Goal: Task Accomplishment & Management: Manage account settings

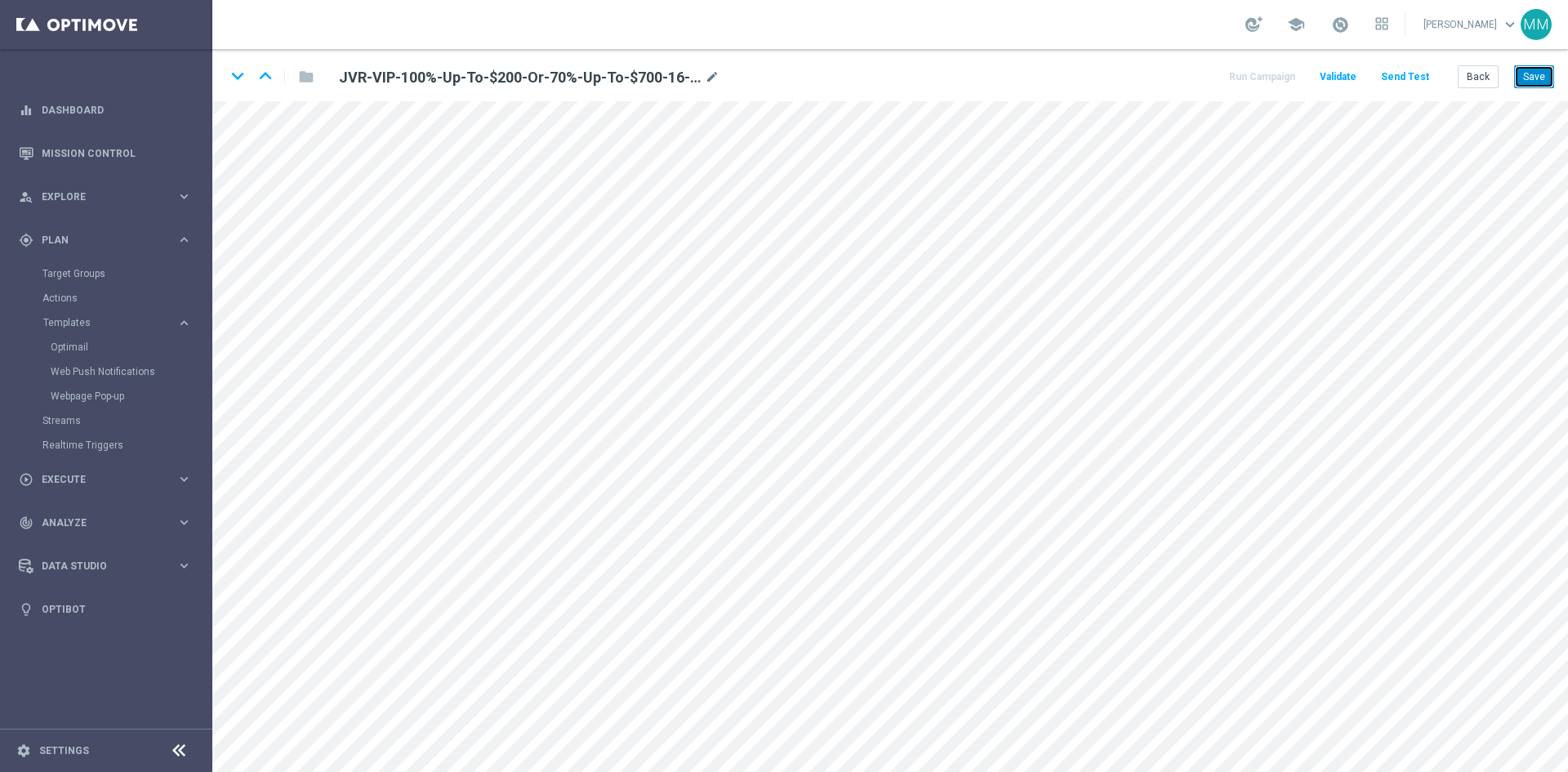
click at [1530, 86] on button "Save" at bounding box center [1534, 77] width 40 height 23
drag, startPoint x: 1537, startPoint y: 80, endPoint x: 1530, endPoint y: 90, distance: 12.2
click at [1537, 80] on button "Save" at bounding box center [1534, 77] width 40 height 23
click at [1469, 68] on button "Back" at bounding box center [1478, 77] width 41 height 23
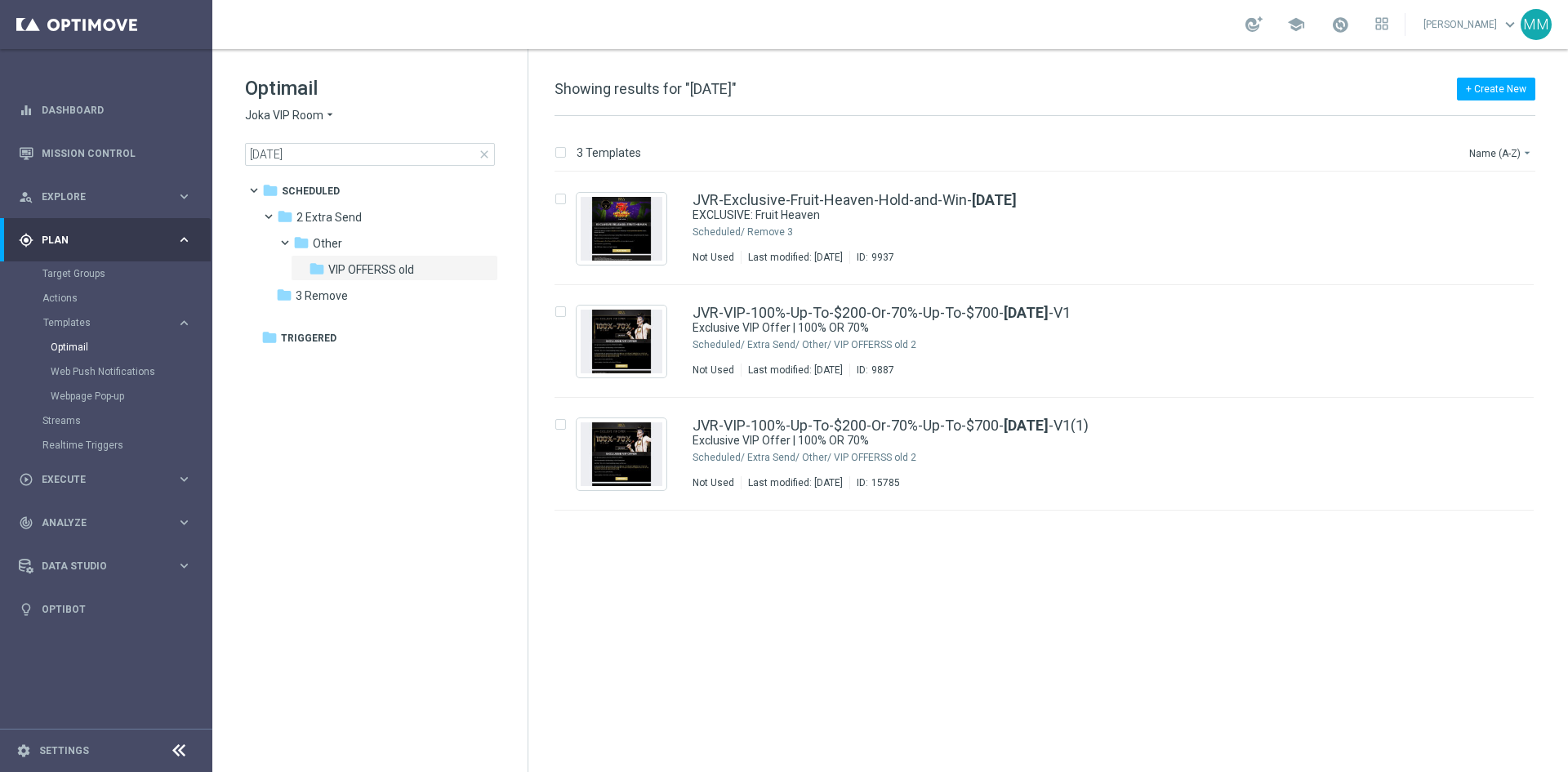
click at [483, 155] on span "close" at bounding box center [484, 154] width 13 height 13
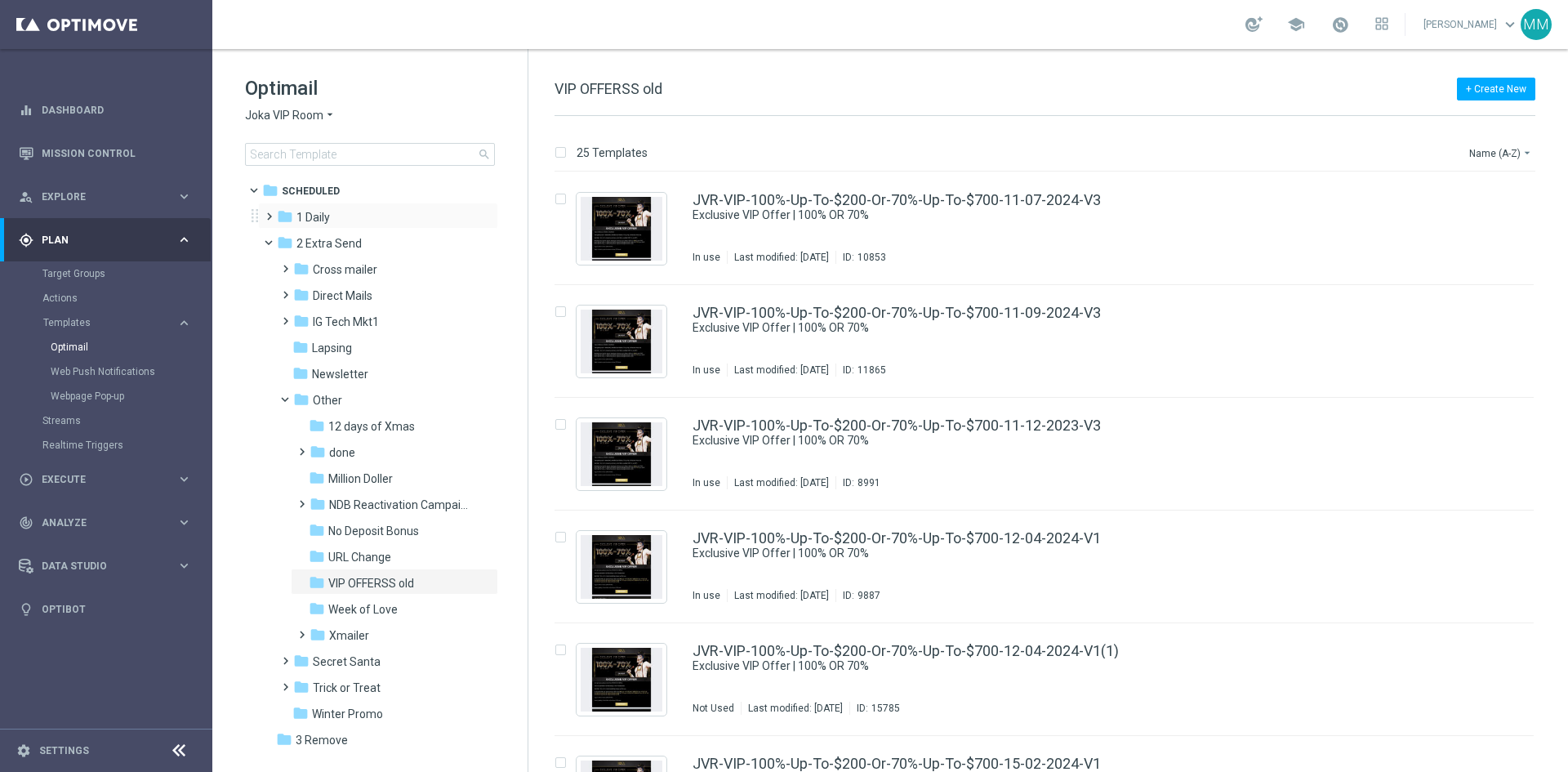
click at [269, 213] on span at bounding box center [265, 209] width 7 height 6
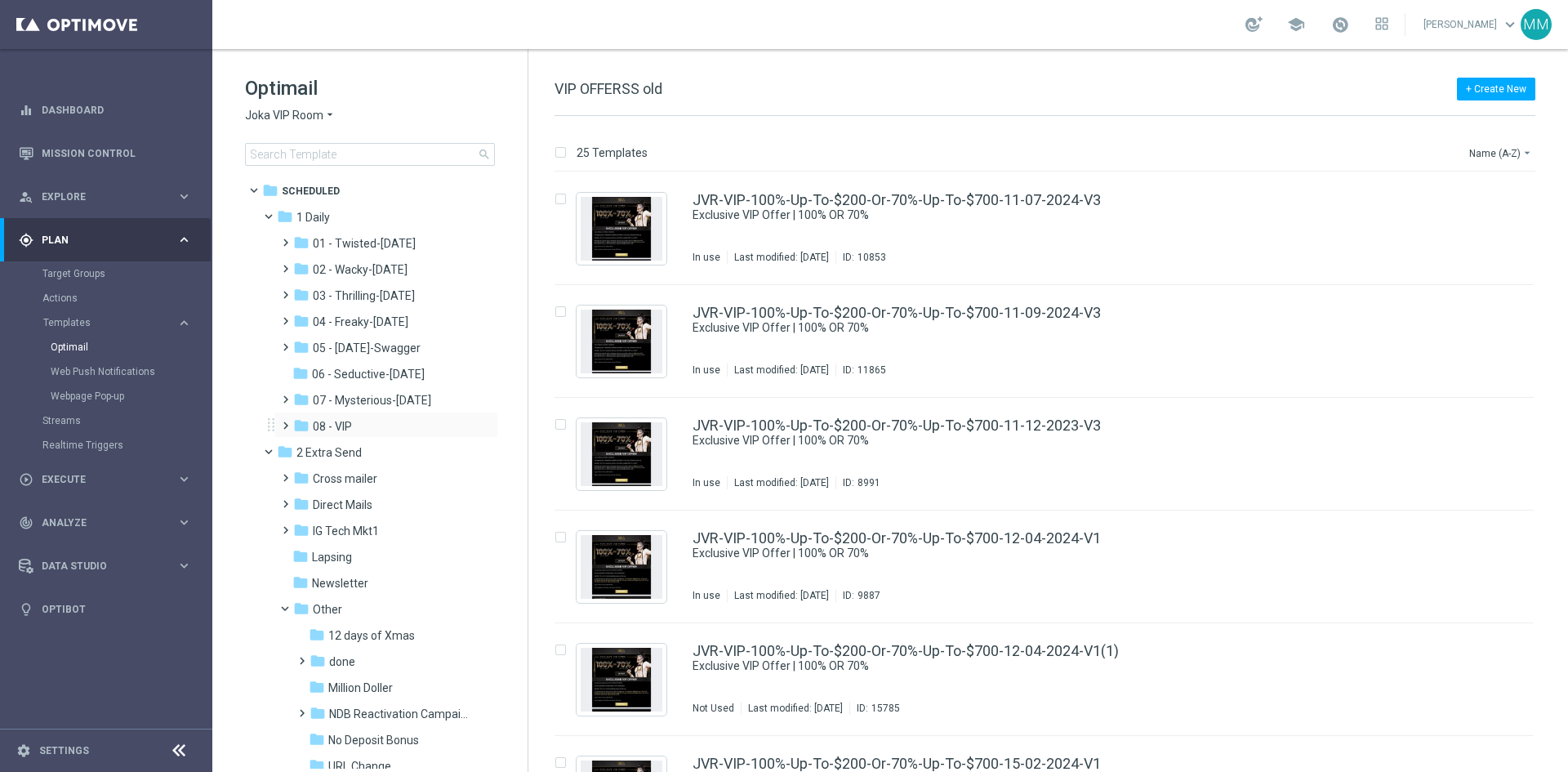
click at [286, 422] on span at bounding box center [282, 418] width 7 height 6
click at [370, 451] on span "21x wager" at bounding box center [355, 453] width 54 height 15
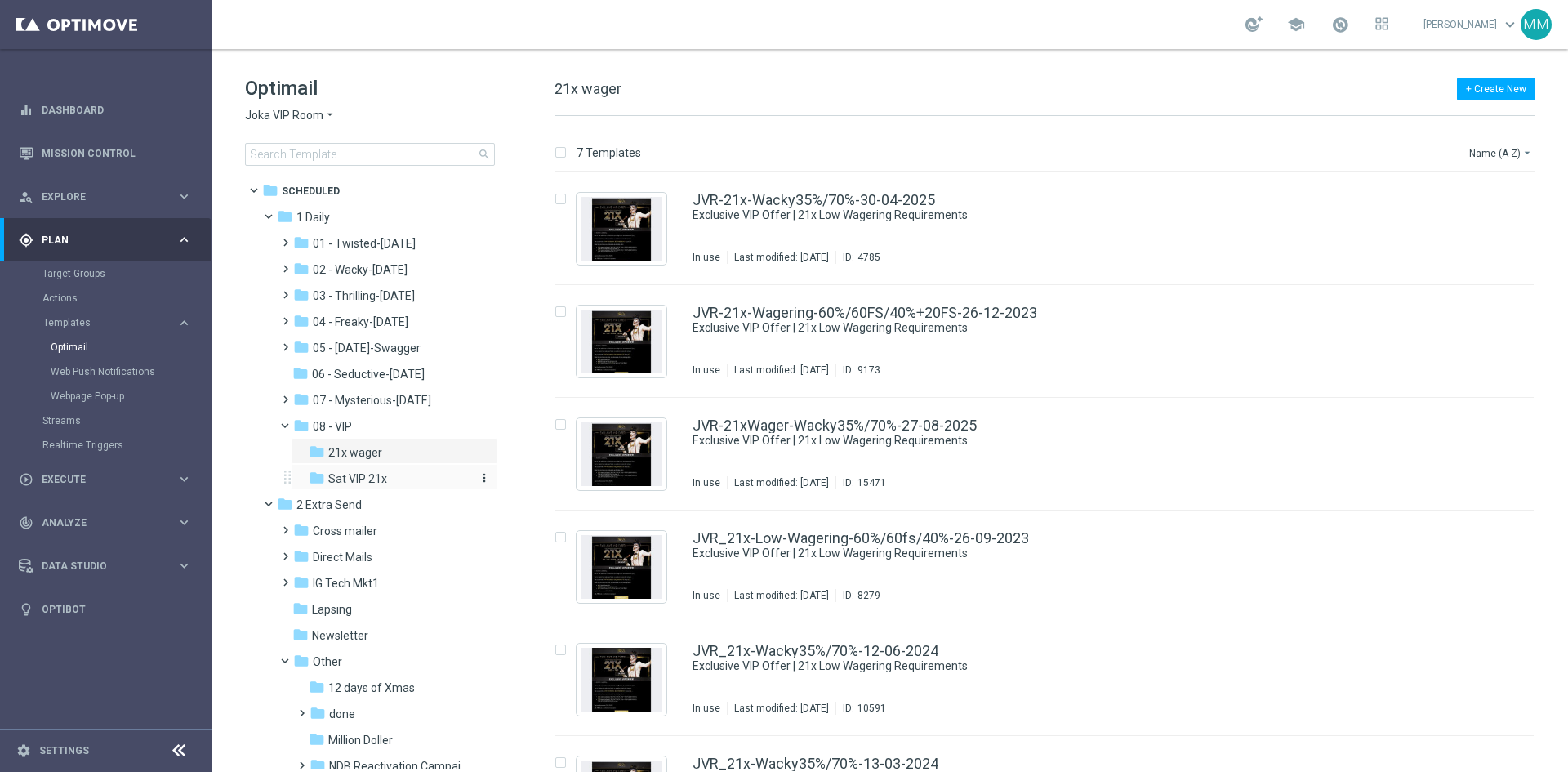
click at [368, 475] on span "Sat VIP 21x" at bounding box center [358, 479] width 58 height 15
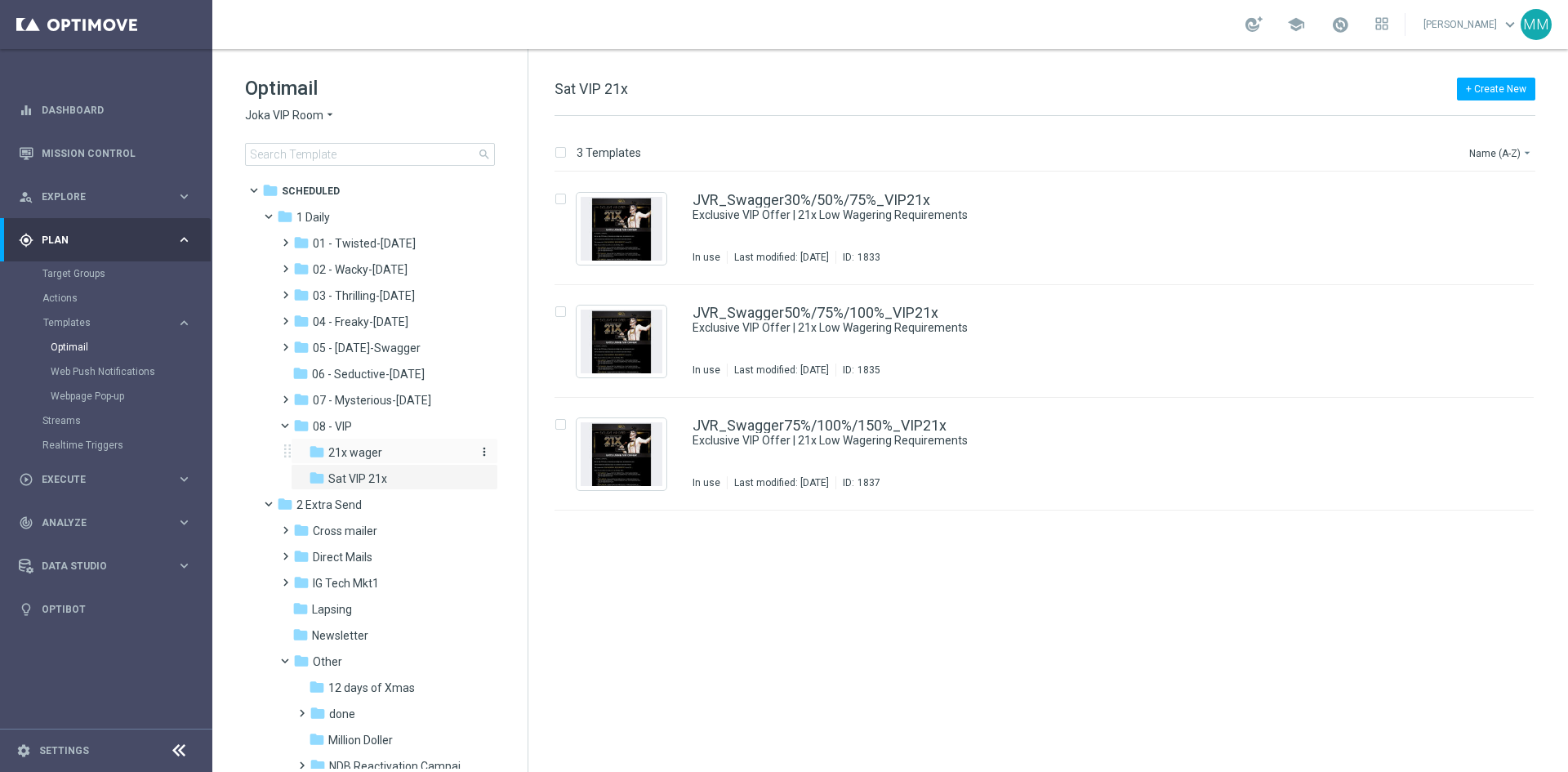
click at [374, 443] on div "folder 21x wager" at bounding box center [389, 453] width 161 height 19
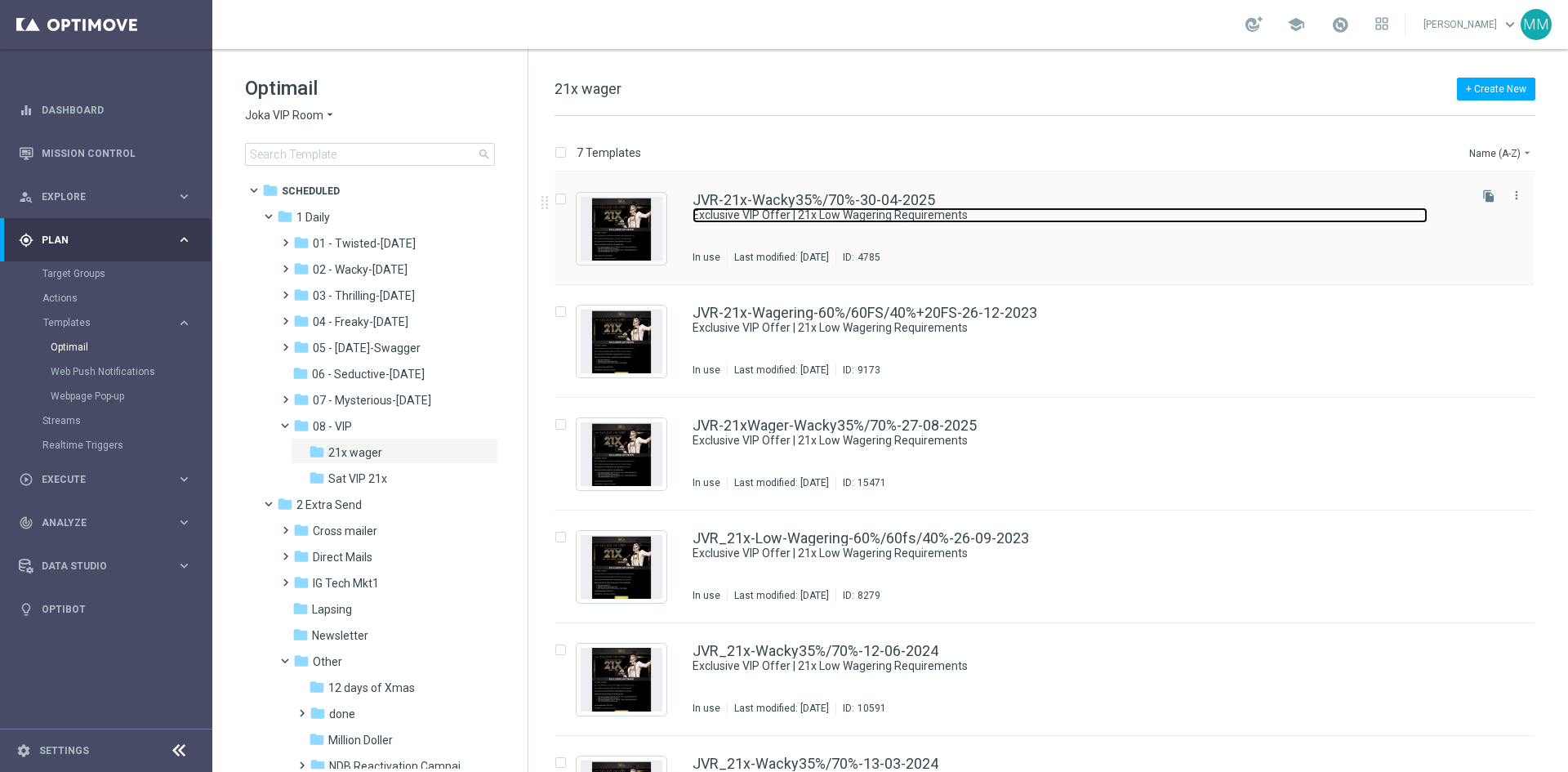
click at [886, 218] on link "Exclusive VIP Offer | 21x Low Wagering Requirements" at bounding box center [1060, 214] width 735 height 16
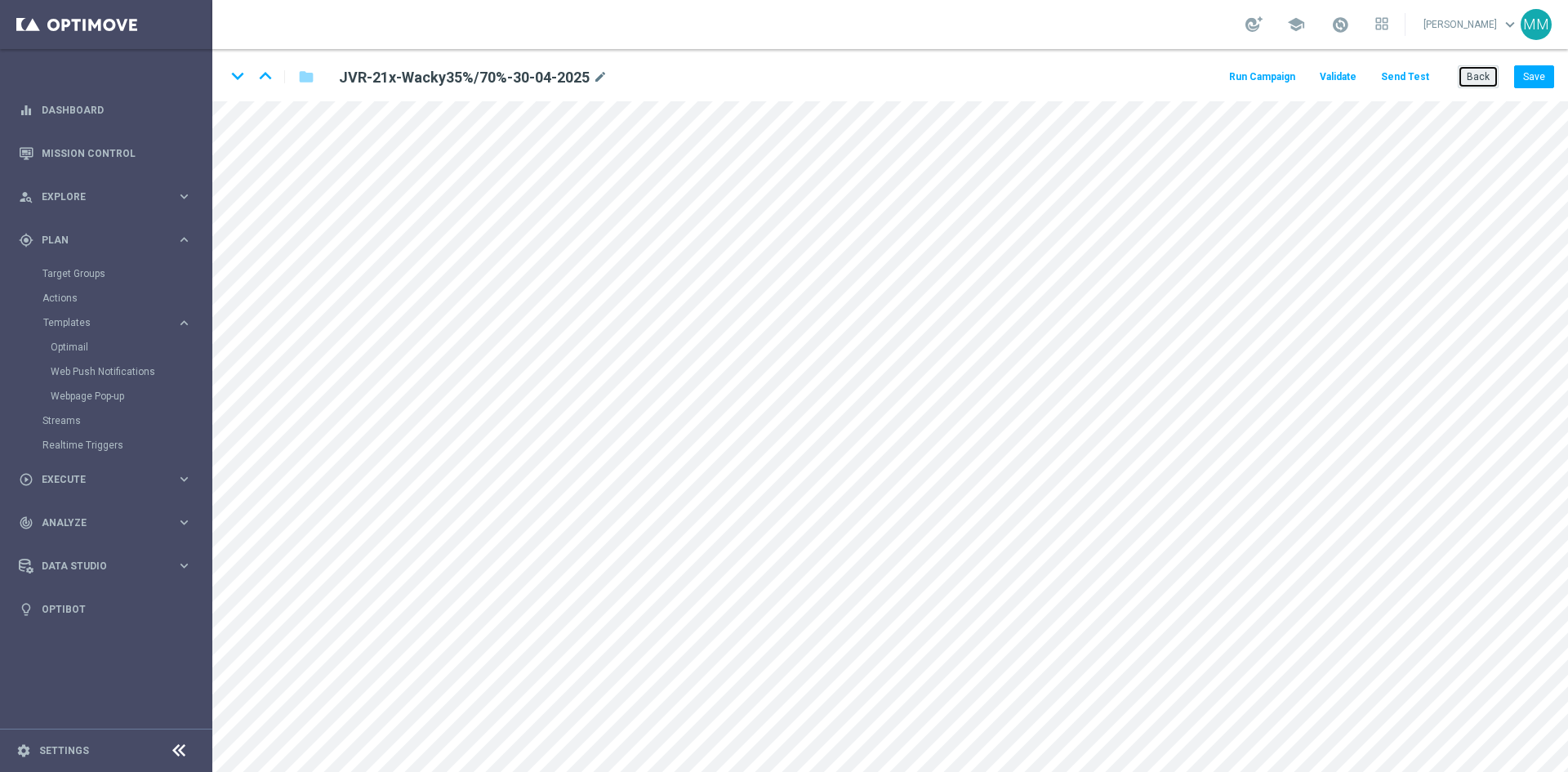
click at [1476, 74] on button "Back" at bounding box center [1478, 77] width 41 height 23
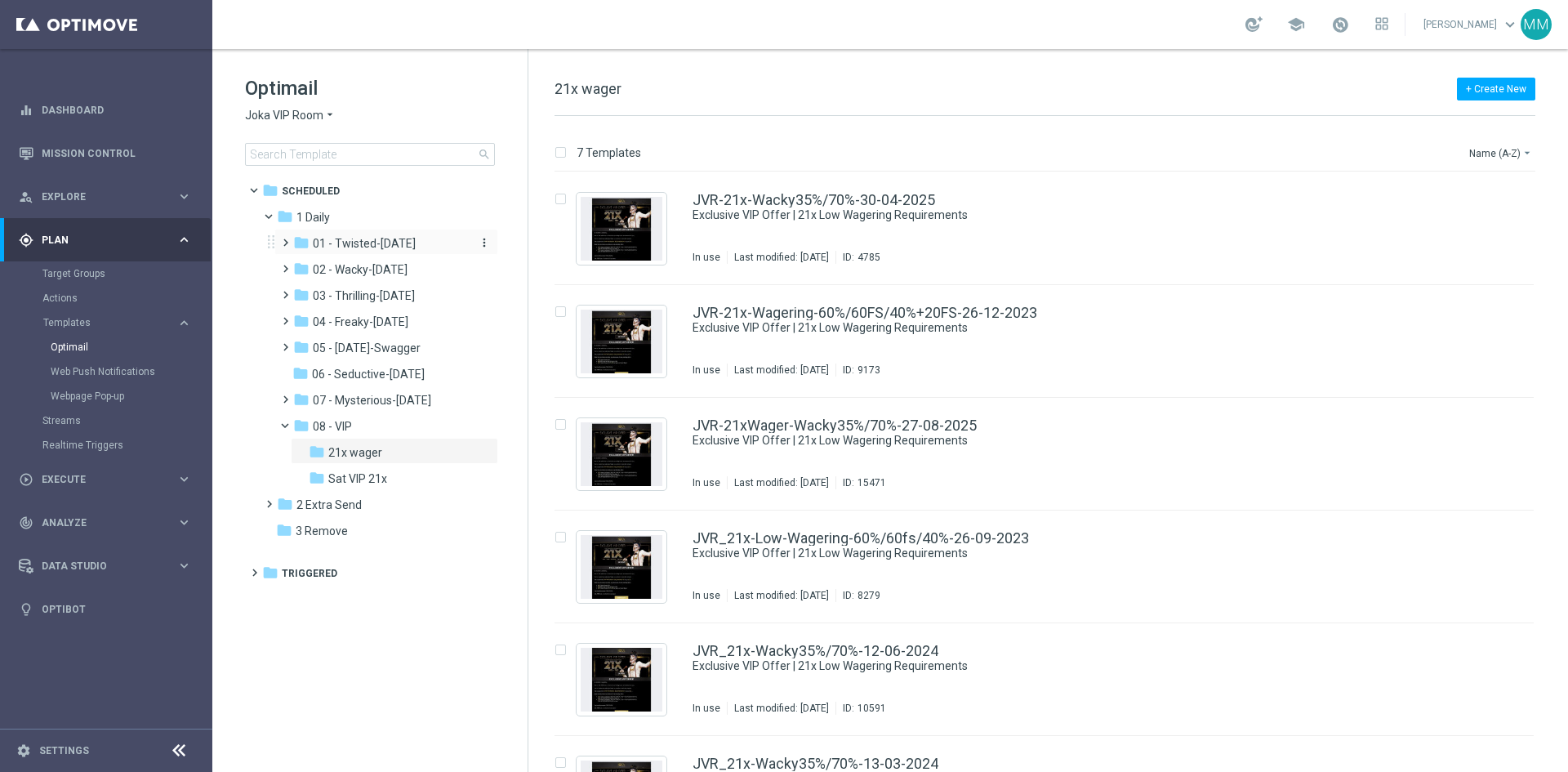
click at [410, 245] on span "01 - Twisted-Tuesday" at bounding box center [364, 244] width 103 height 15
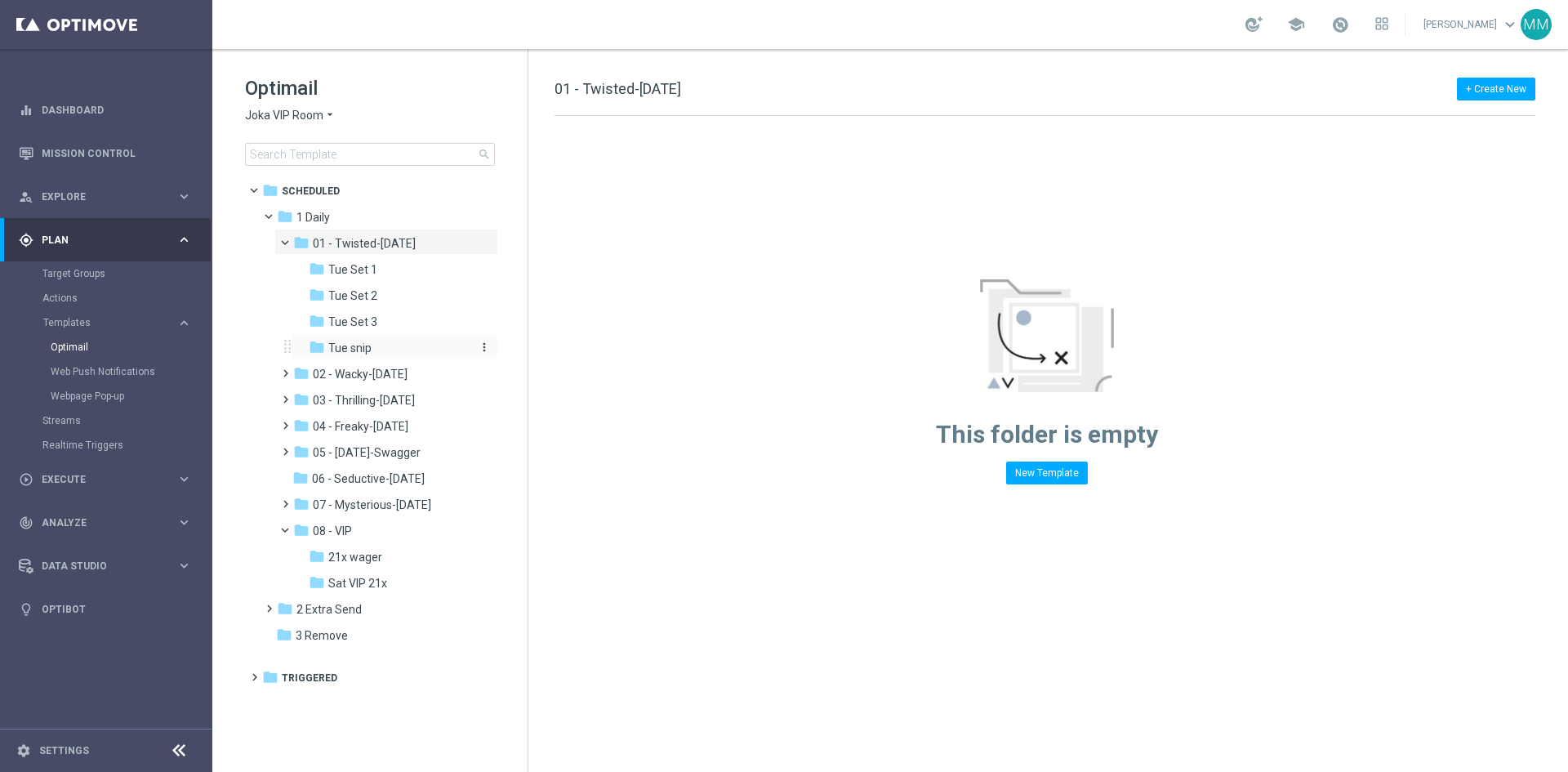
click at [389, 341] on div "folder Tue snip" at bounding box center [389, 349] width 161 height 19
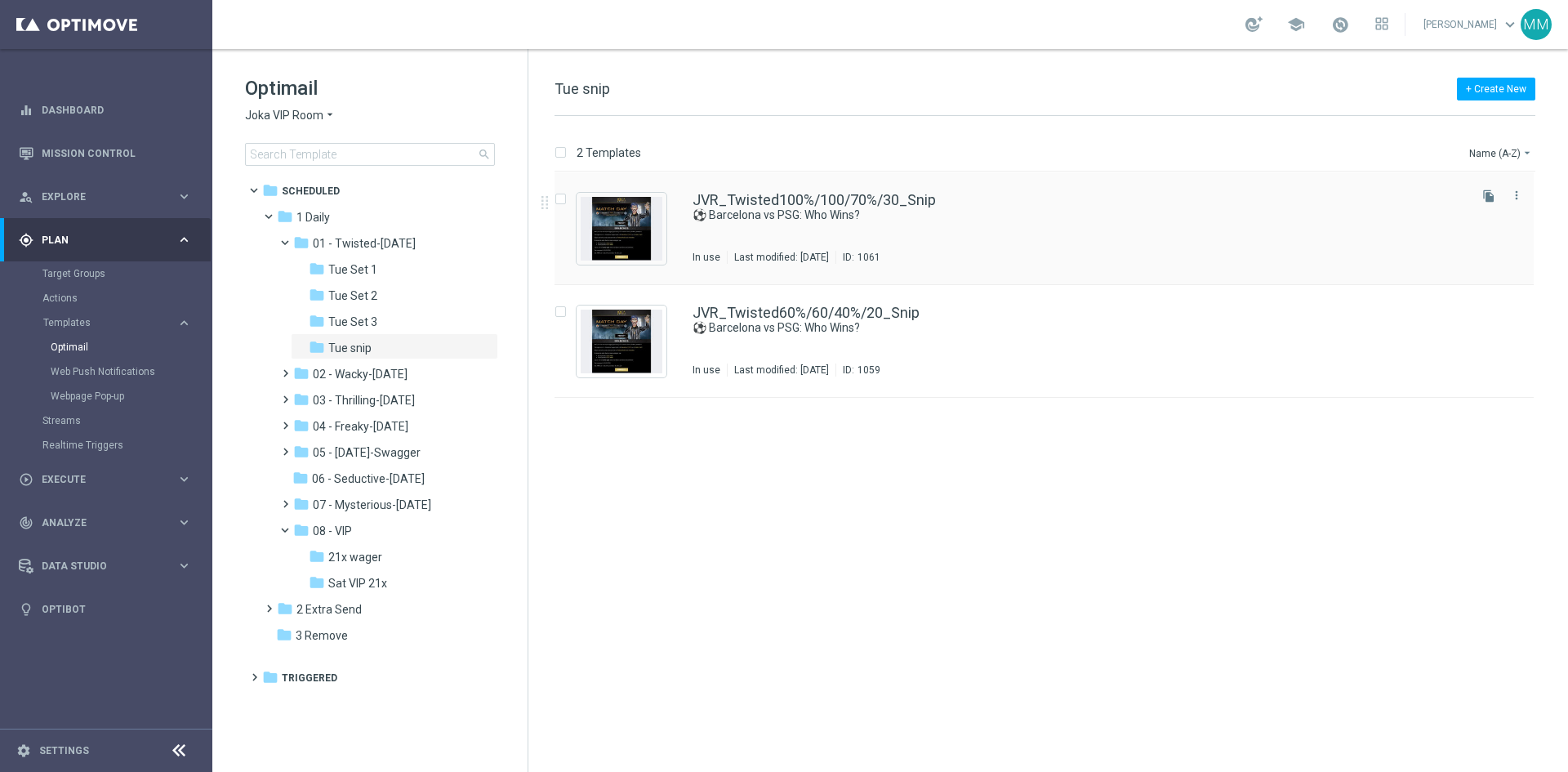
click at [855, 232] on div "JVR_Twisted100%/100/70%/30_Snip ⚽ Barcelona vs PSG: Who Wins? In use Last modif…" at bounding box center [1078, 228] width 773 height 71
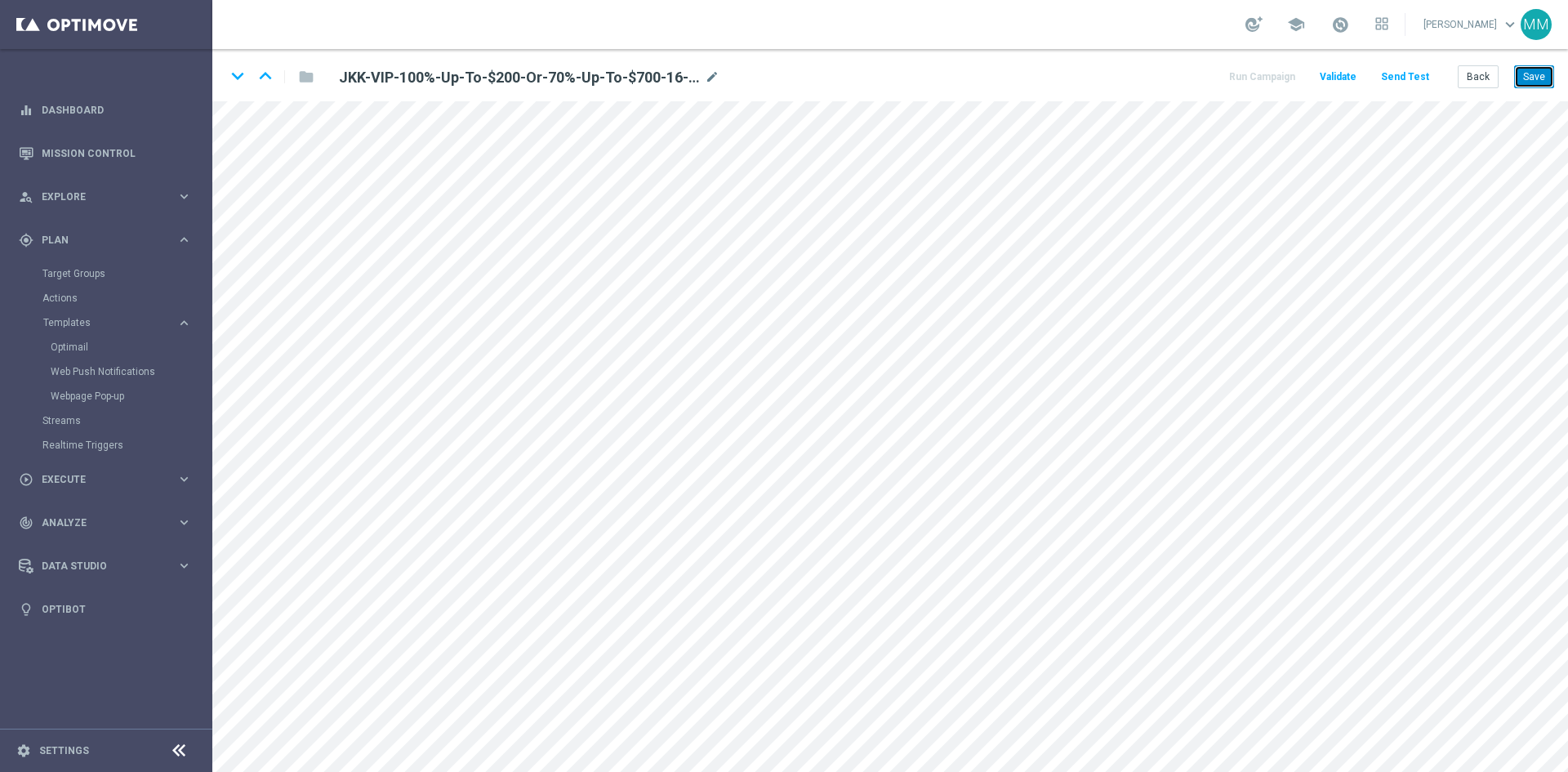
click at [1525, 78] on button "Save" at bounding box center [1534, 77] width 40 height 23
click at [1541, 75] on button "Save" at bounding box center [1534, 77] width 40 height 23
click at [1525, 75] on button "Save" at bounding box center [1534, 77] width 40 height 23
click at [1467, 75] on button "Back" at bounding box center [1478, 77] width 41 height 23
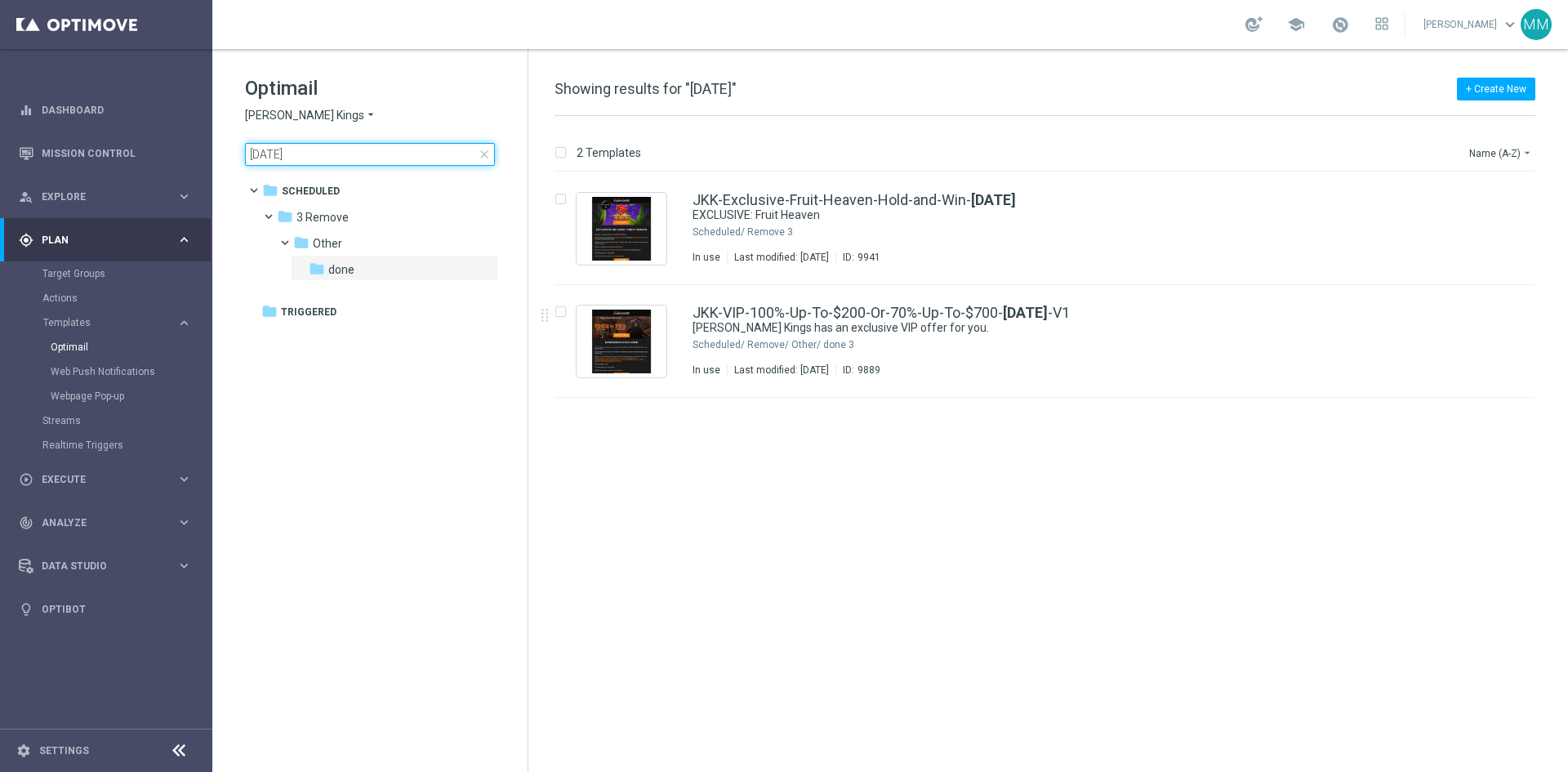
click at [254, 151] on input "[DATE]" at bounding box center [370, 154] width 250 height 23
click at [254, 151] on input "12-04-2024" at bounding box center [370, 154] width 250 height 23
click at [272, 151] on input "12-04-2024" at bounding box center [370, 154] width 250 height 23
drag, startPoint x: 322, startPoint y: 151, endPoint x: 237, endPoint y: 158, distance: 85.3
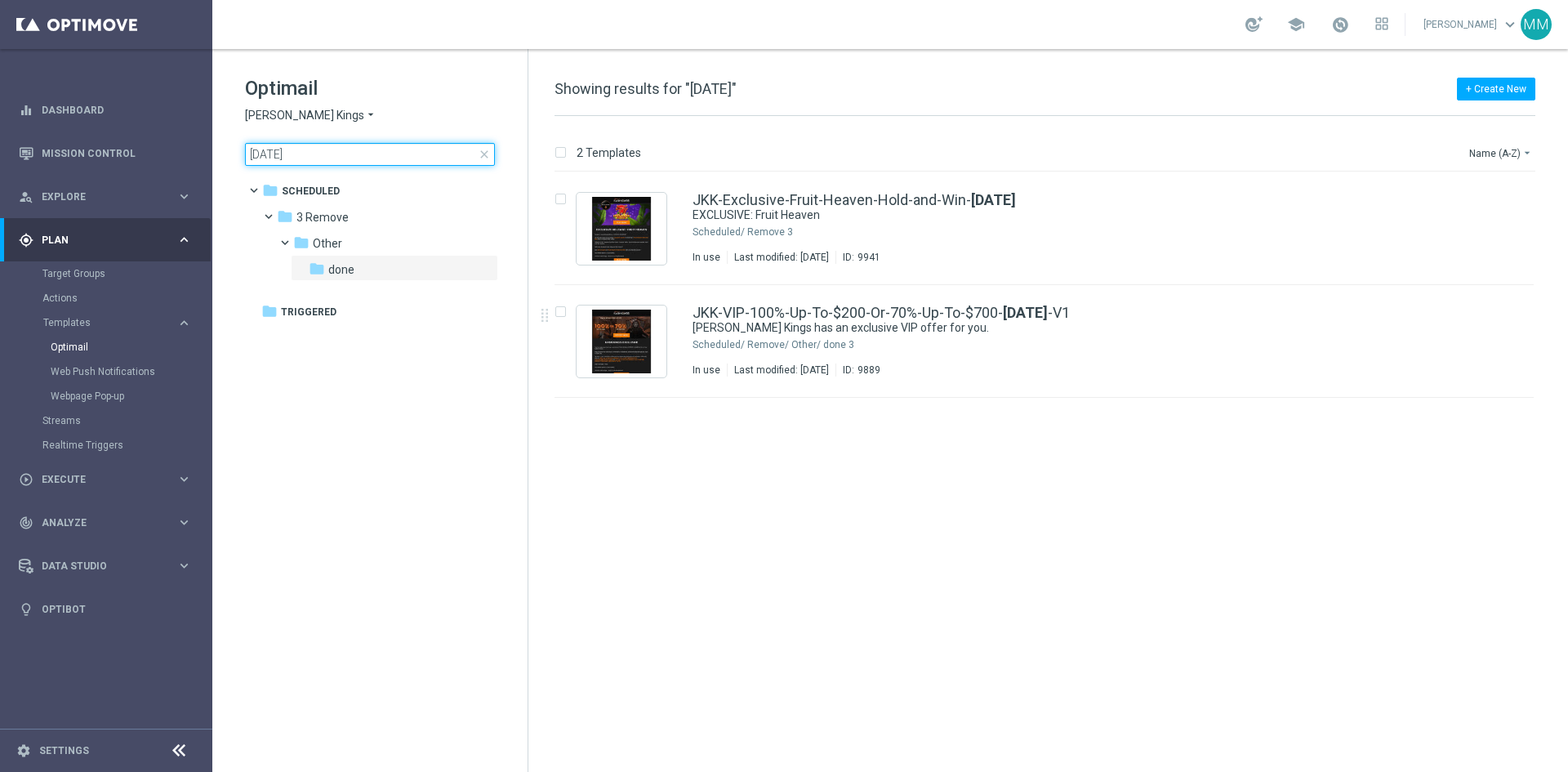
click at [237, 158] on div "Optimail Johnnie Kash Kings arrow_drop_down × Johnnie Kash Kings 12-04-2024 clo…" at bounding box center [370, 162] width 316 height 224
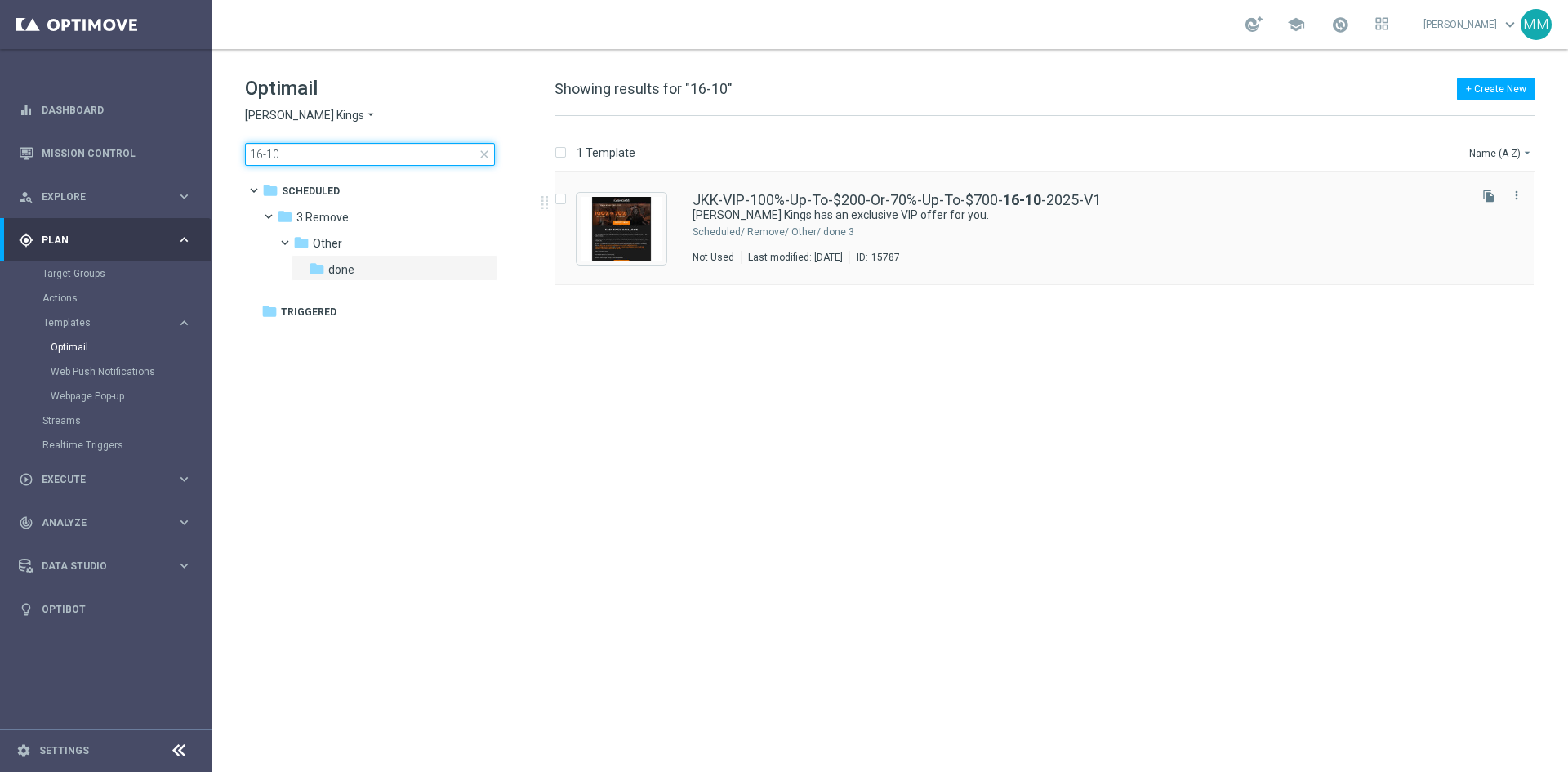
type input "16-10"
click at [909, 250] on div "JKK-VIP-100%-Up-To-$200-Or-70%-Up-To-$700- 16-10 -2025-V1 Johnnie Kash Kings ha…" at bounding box center [1078, 228] width 773 height 71
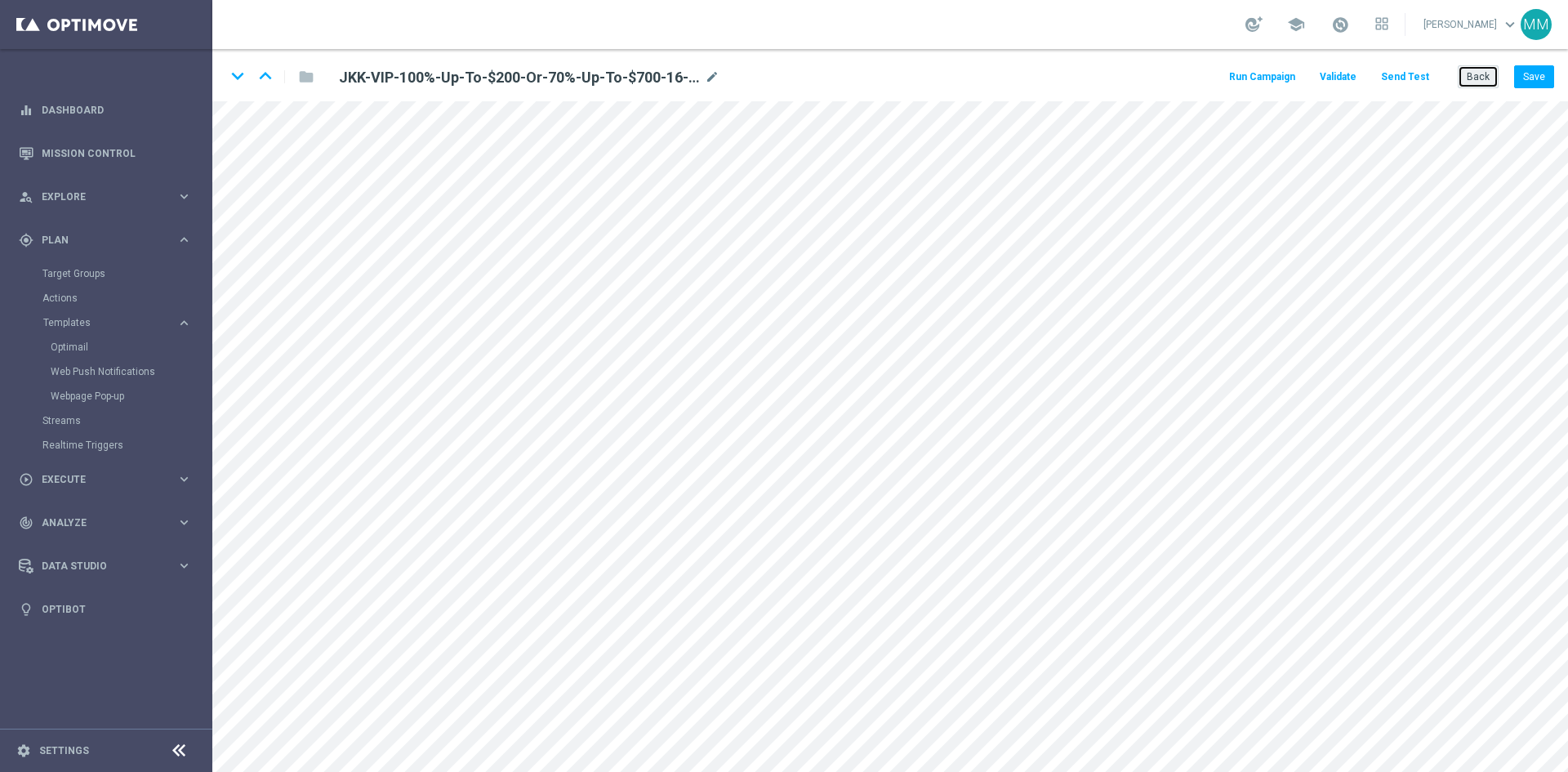
click at [1464, 75] on button "Back" at bounding box center [1478, 77] width 41 height 23
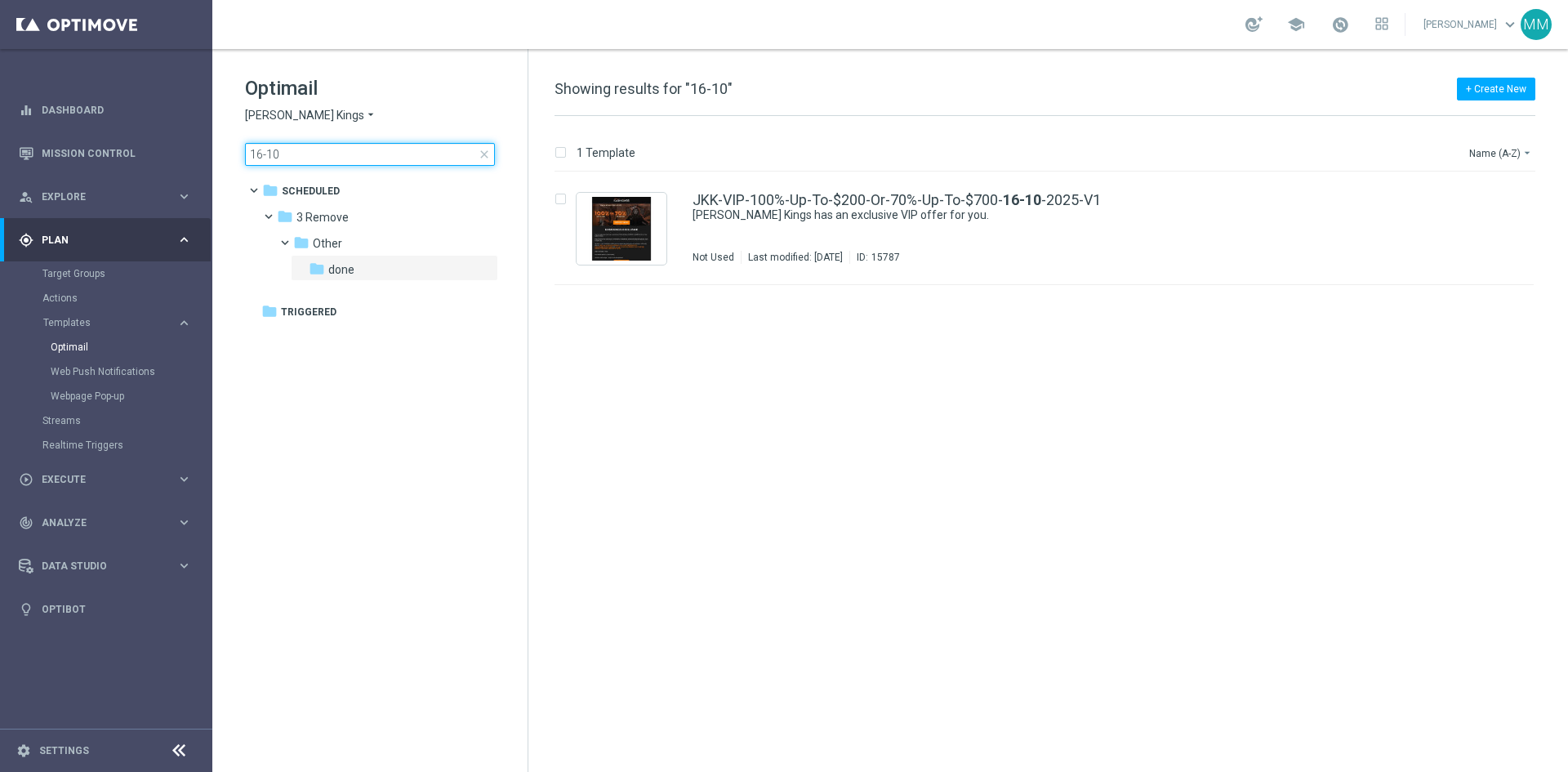
click at [337, 158] on input "16-10" at bounding box center [370, 154] width 250 height 23
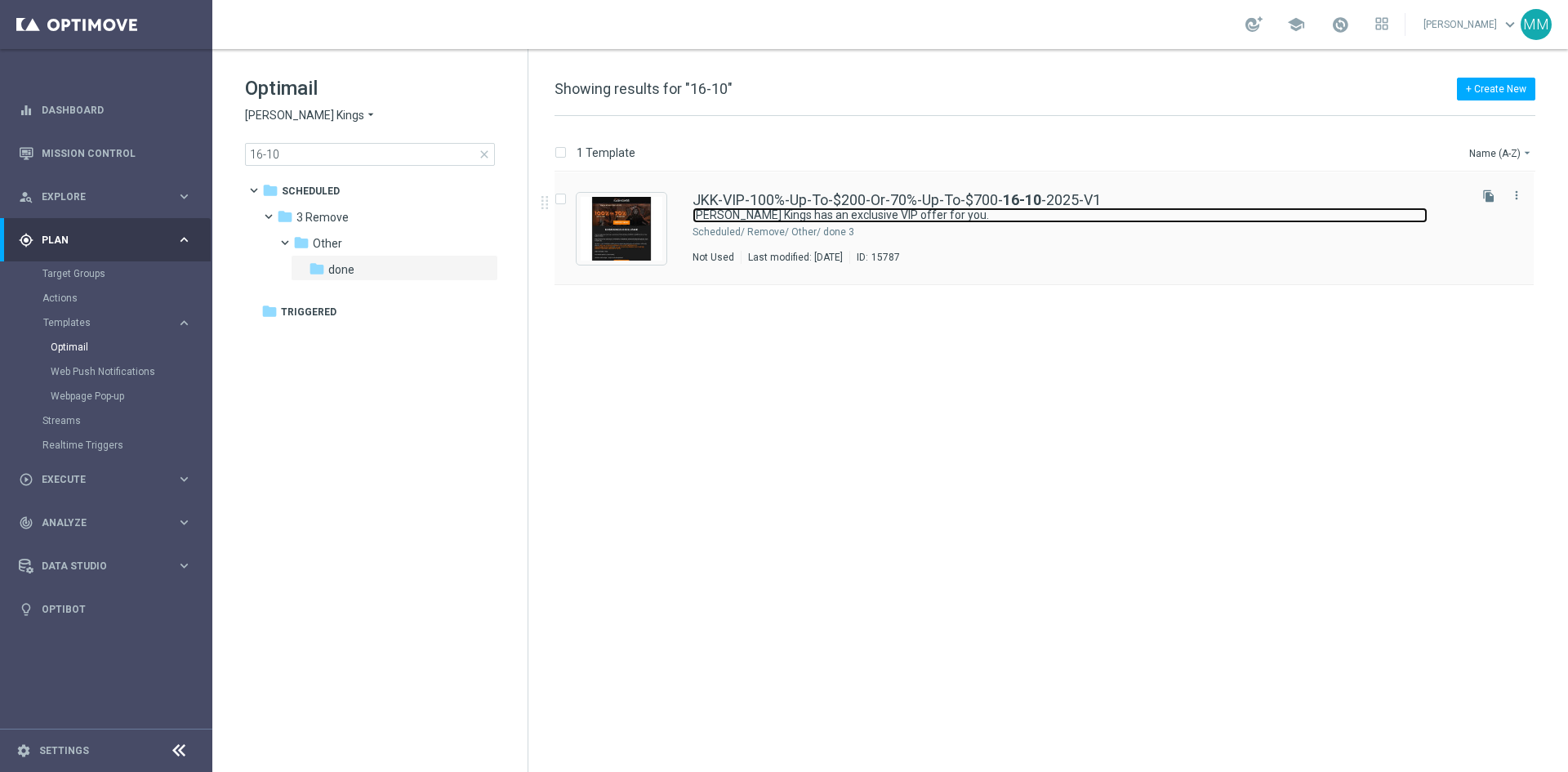
click at [944, 219] on link "Johnnie Kash Kings has an exclusive VIP offer for you." at bounding box center [1060, 214] width 735 height 16
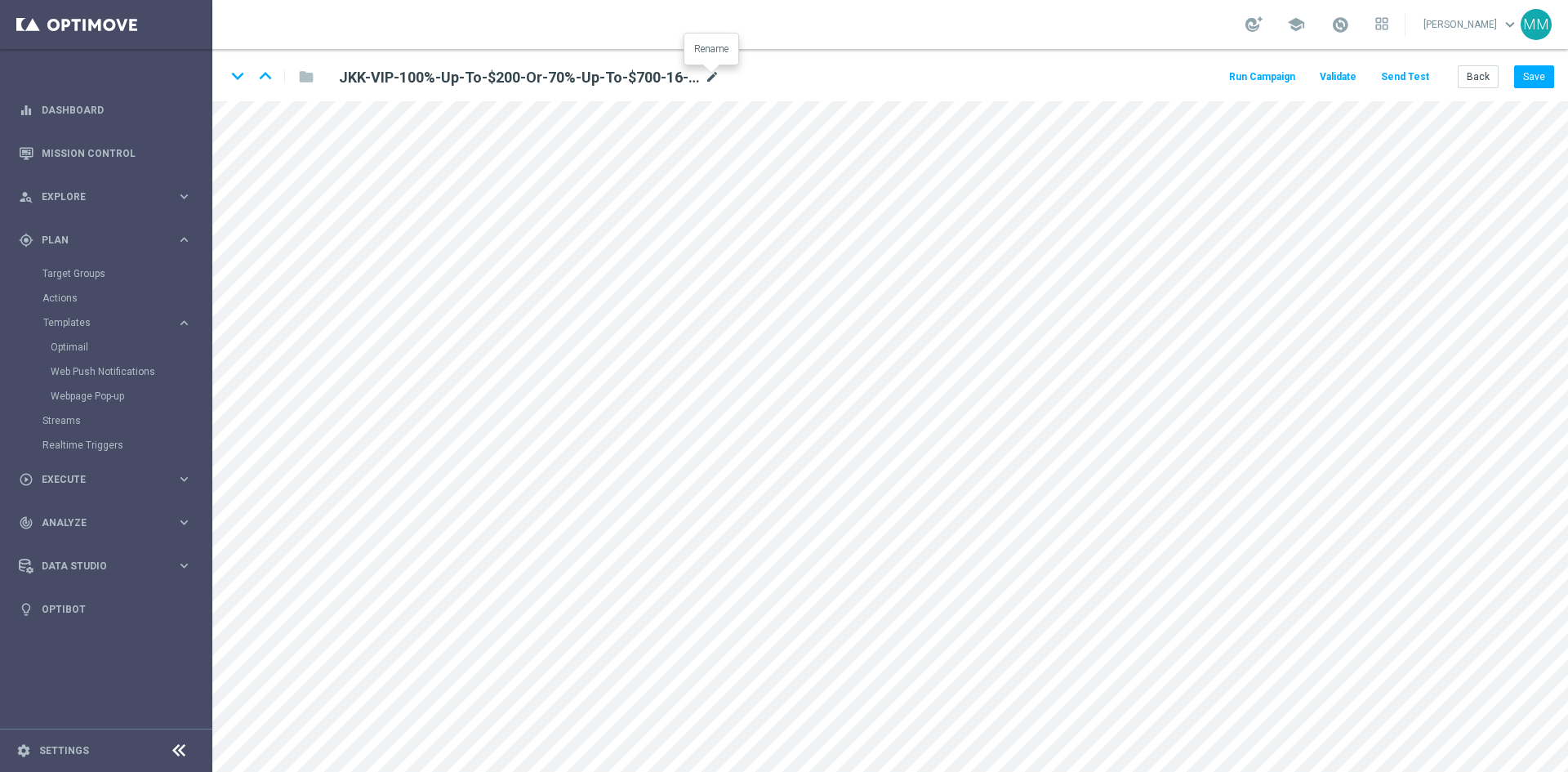
click at [715, 72] on icon "mode_edit" at bounding box center [712, 77] width 15 height 19
click at [1485, 81] on button "Back" at bounding box center [1478, 77] width 41 height 23
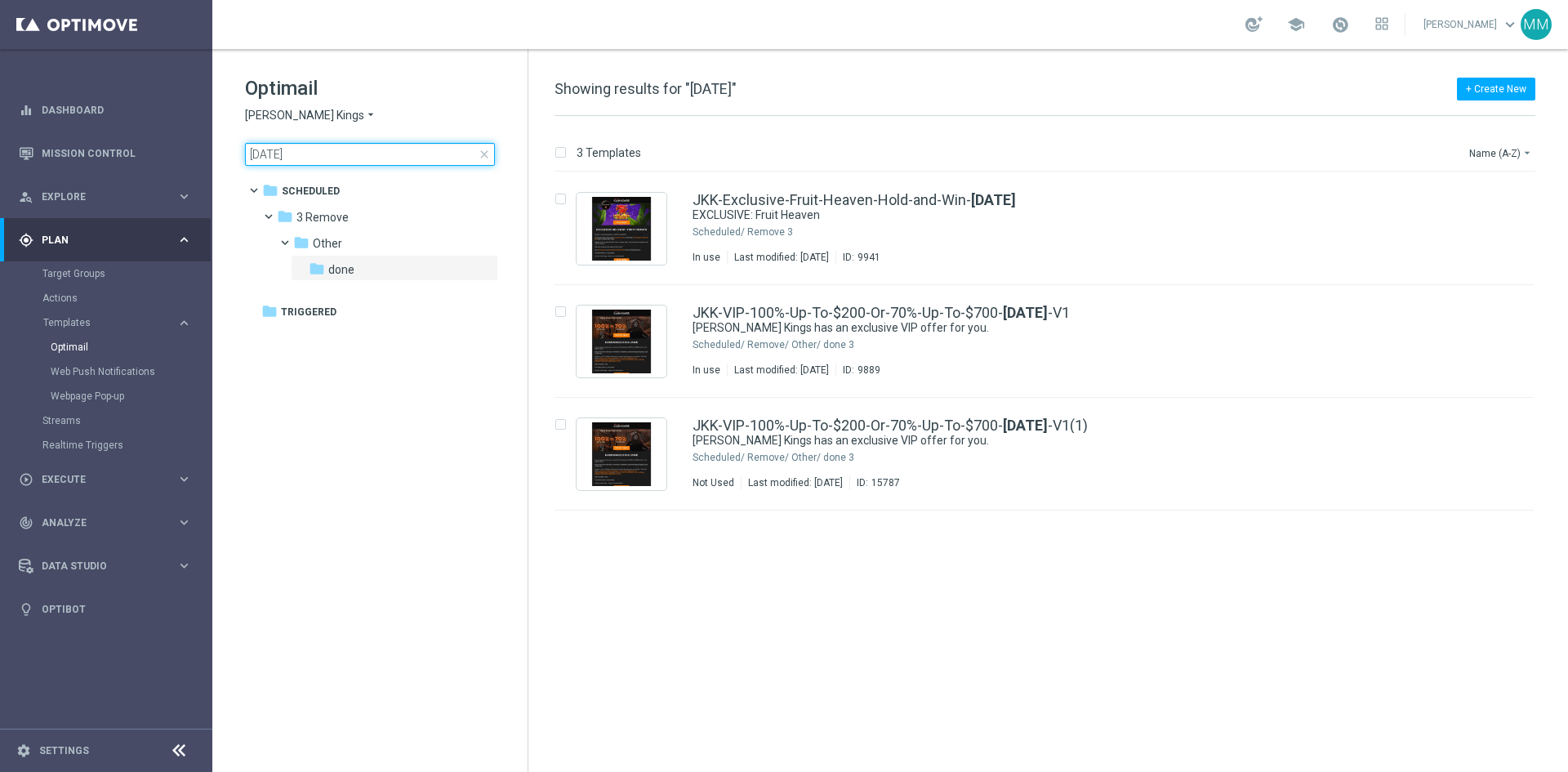
click at [489, 147] on input "[DATE]" at bounding box center [370, 154] width 250 height 23
click at [485, 150] on span "close" at bounding box center [484, 154] width 13 height 13
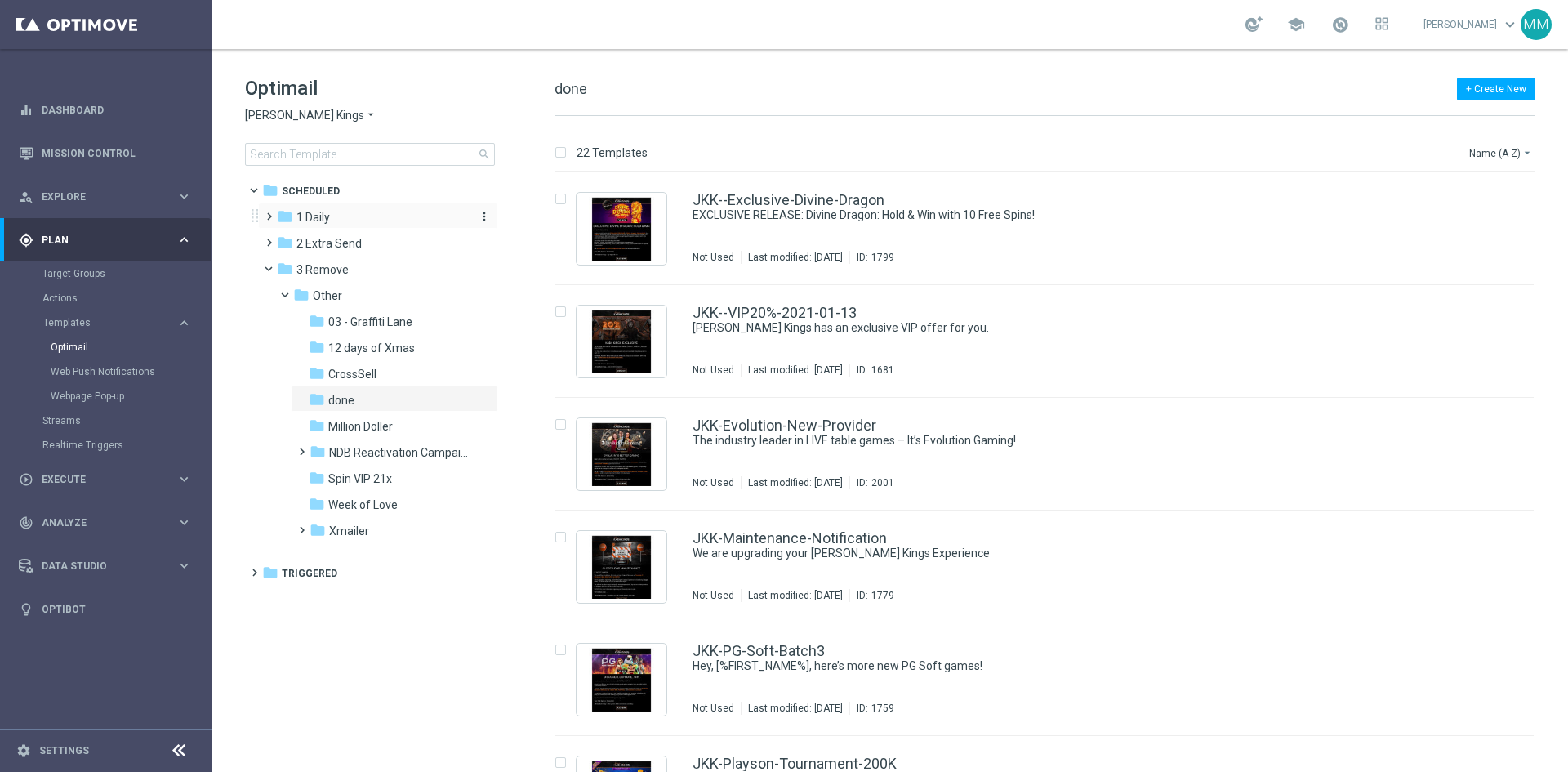
click at [340, 216] on div "folder 1 Daily" at bounding box center [371, 217] width 188 height 19
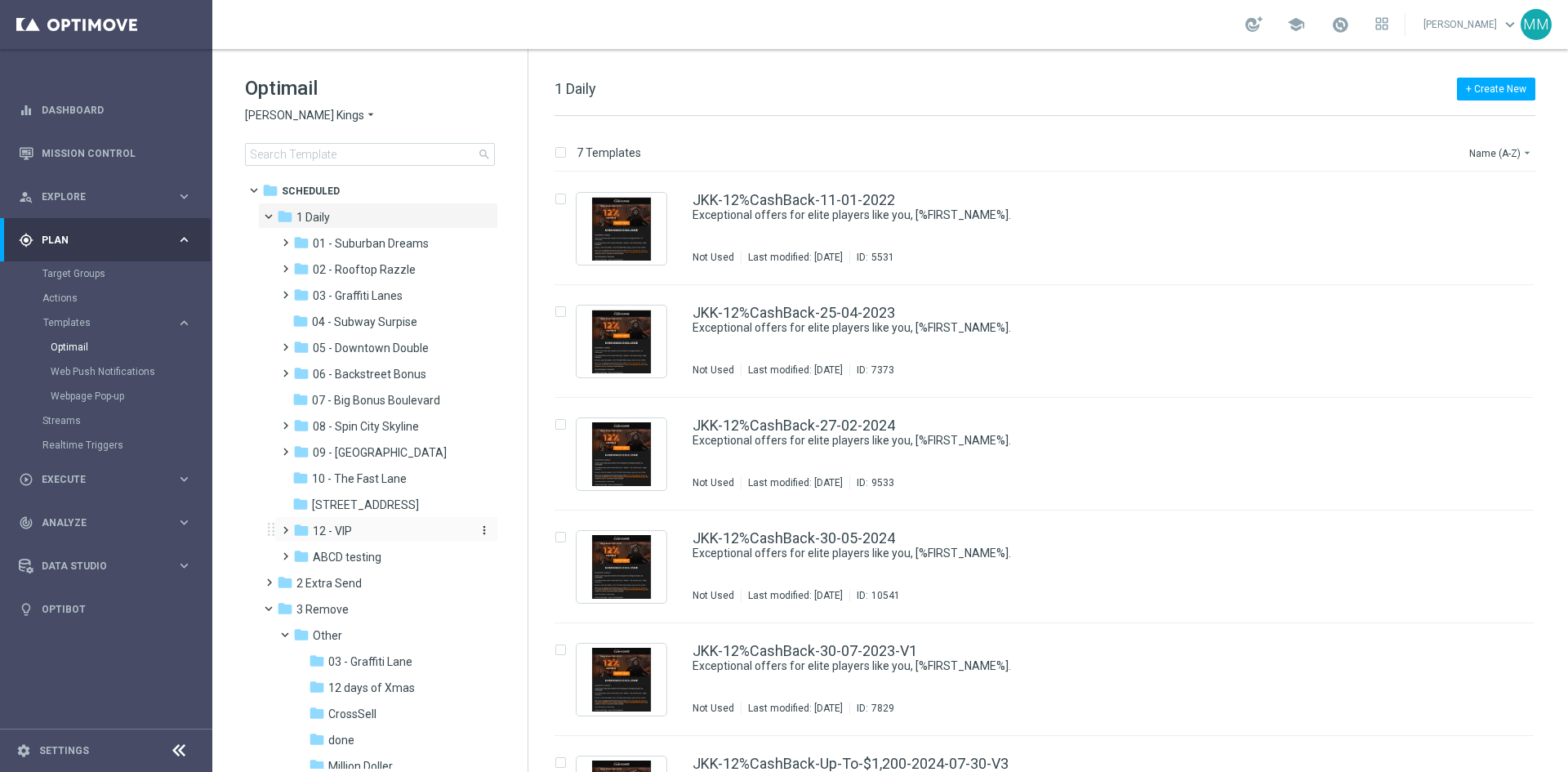
click at [355, 531] on div "folder 12 - VIP" at bounding box center [379, 531] width 174 height 19
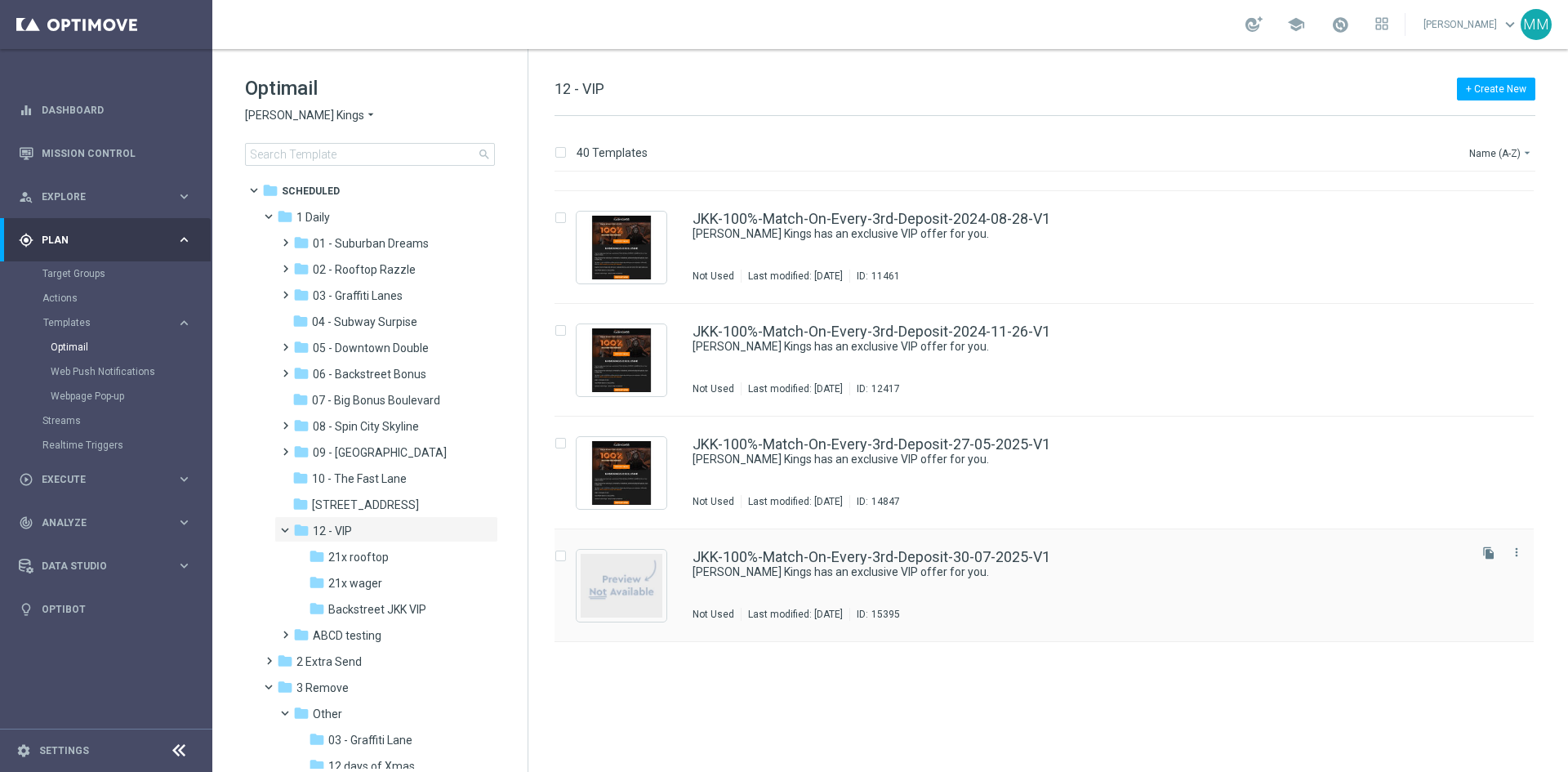
scroll to position [490, 0]
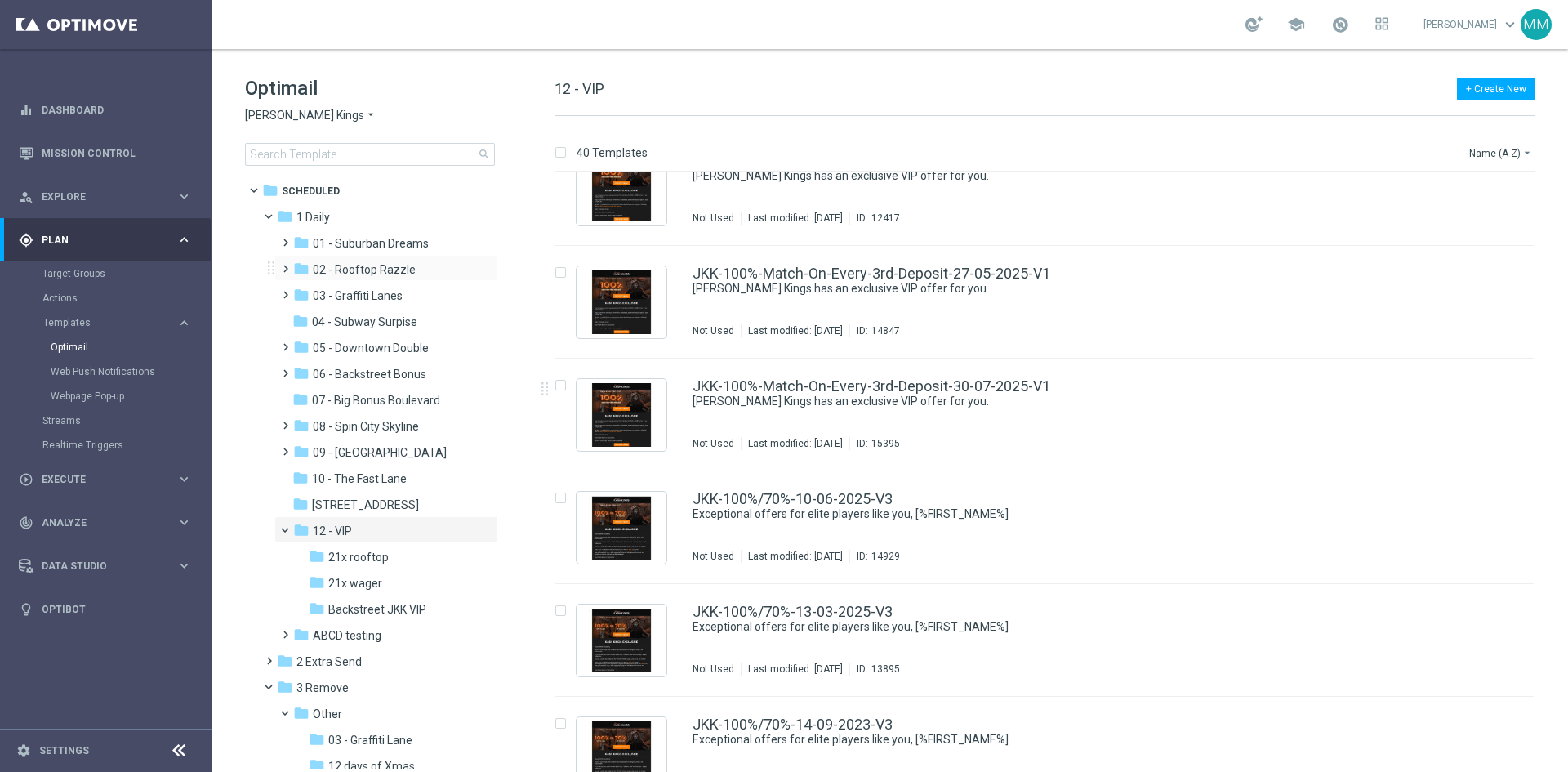
click at [381, 256] on div "folder 02 - Rooftop Razzle more_vert" at bounding box center [386, 267] width 223 height 26
click at [385, 246] on span "01 - Suburban Dreams" at bounding box center [370, 244] width 116 height 15
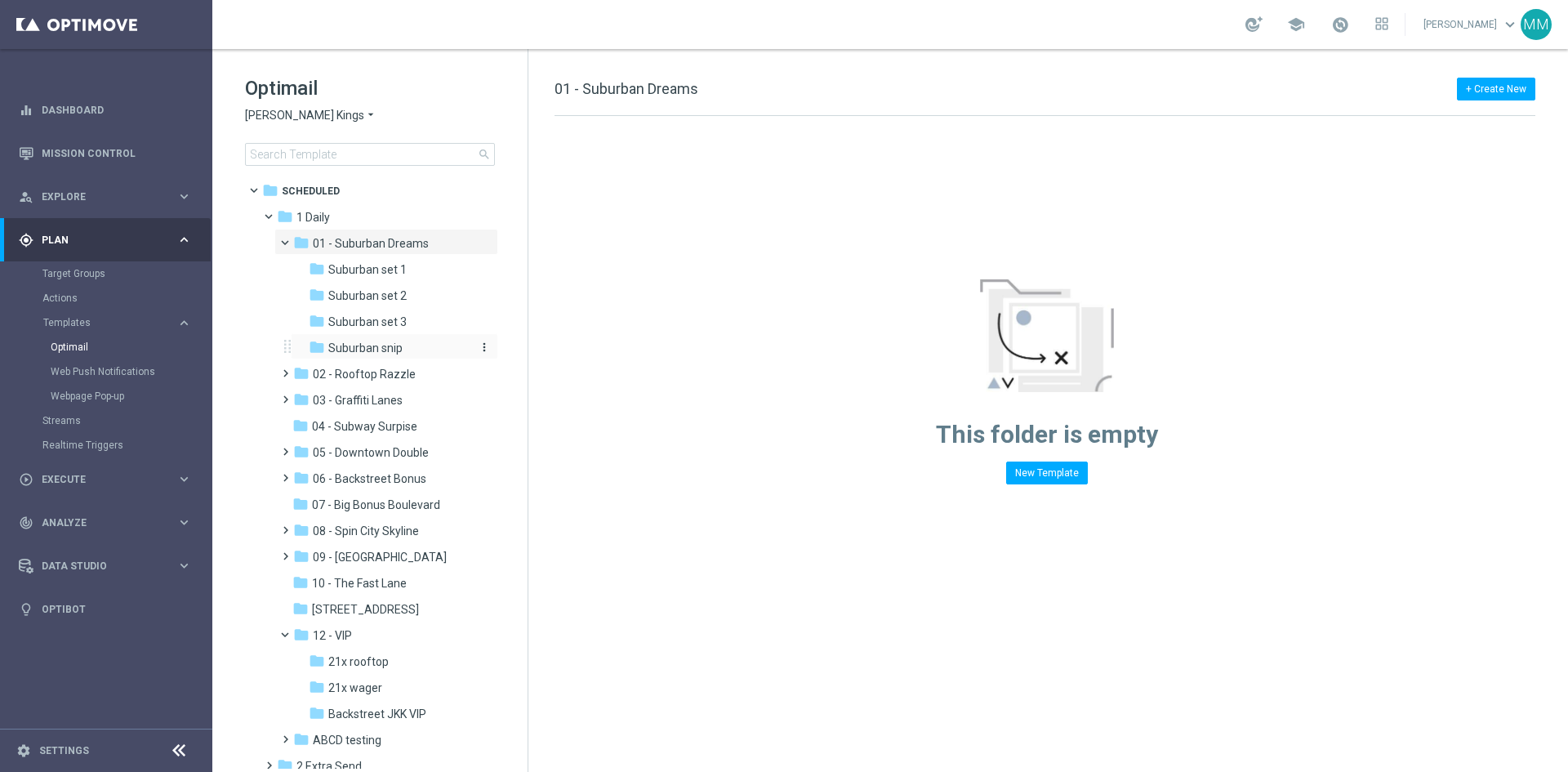
click at [339, 348] on span "Suburban snip" at bounding box center [365, 348] width 74 height 15
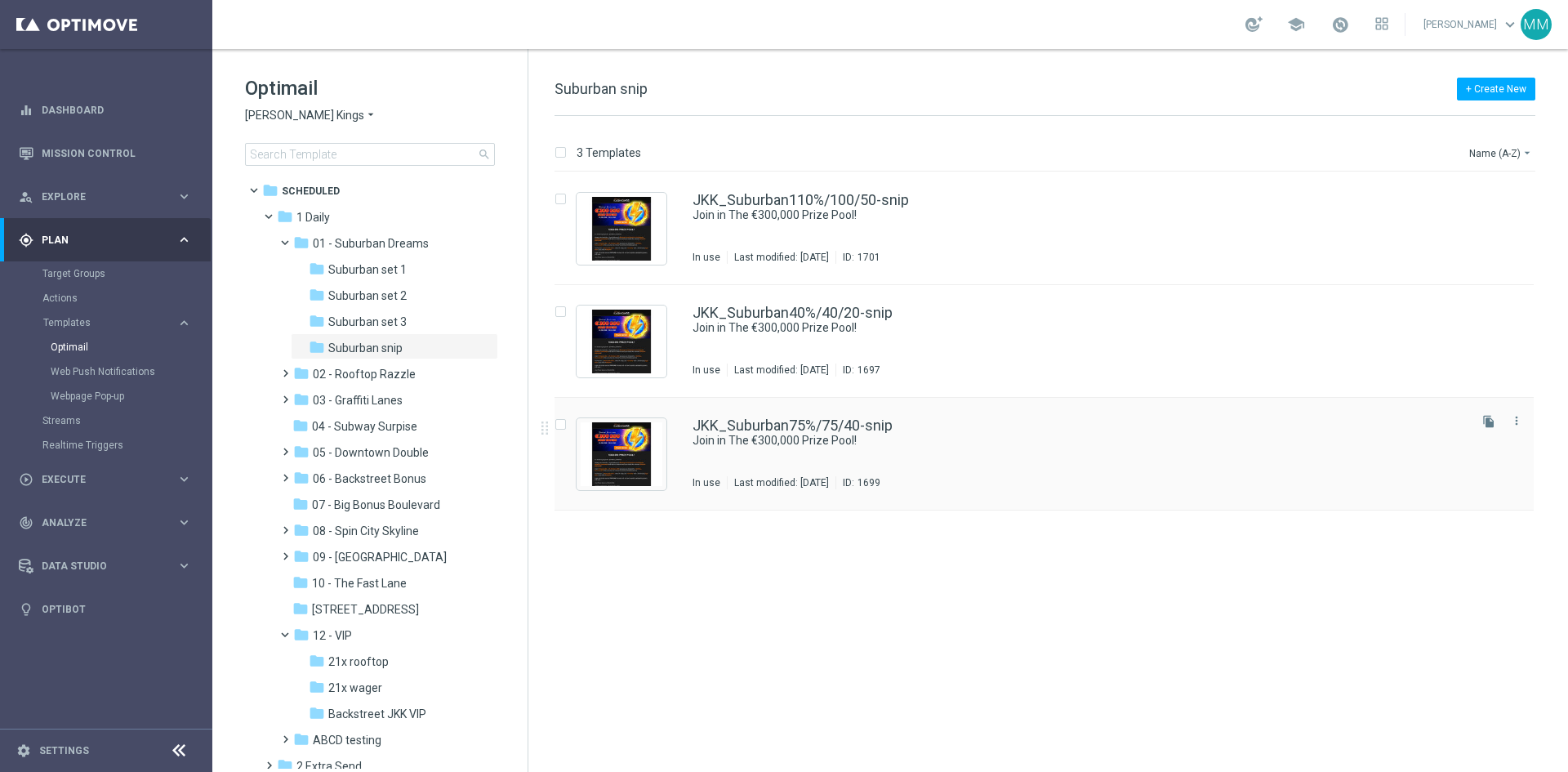
click at [781, 464] on div "JKK_Suburban75%/75/40-snip Join in The €300,000 Prize Pool! In use Last modifie…" at bounding box center [1078, 454] width 773 height 71
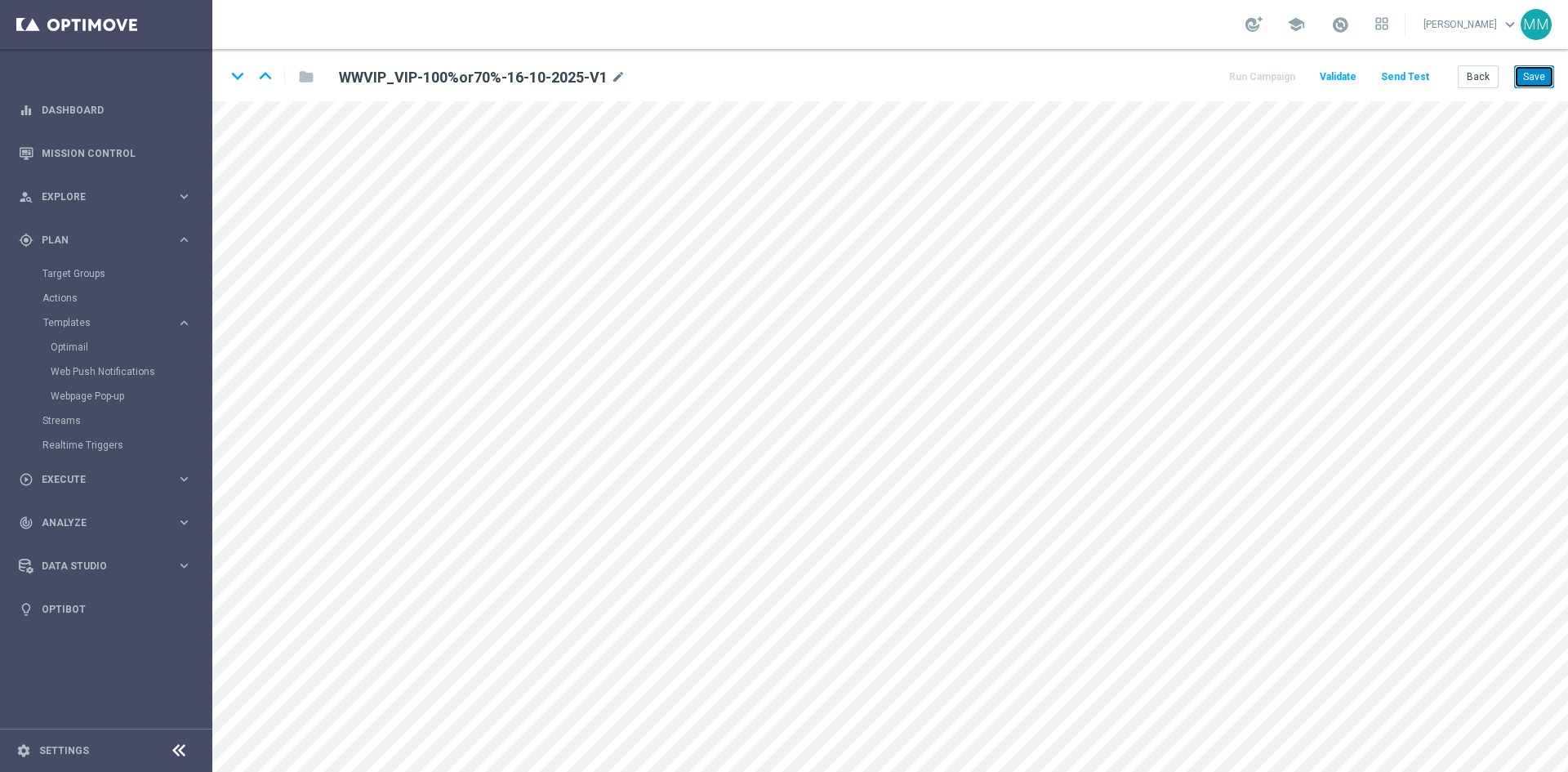
click at [1533, 69] on button "Save" at bounding box center [1534, 77] width 40 height 23
click at [1475, 78] on button "Back" at bounding box center [1478, 77] width 41 height 23
click at [1520, 63] on div "keyboard_arrow_down keyboard_arrow_up folder WWVIP_VIP-100%or70%-16-10-2025-V1 …" at bounding box center [890, 75] width 1355 height 52
click at [1532, 78] on button "Save" at bounding box center [1534, 77] width 40 height 23
click at [1457, 82] on div "Run Campaign Validate Send Test Back Save" at bounding box center [1390, 77] width 327 height 23
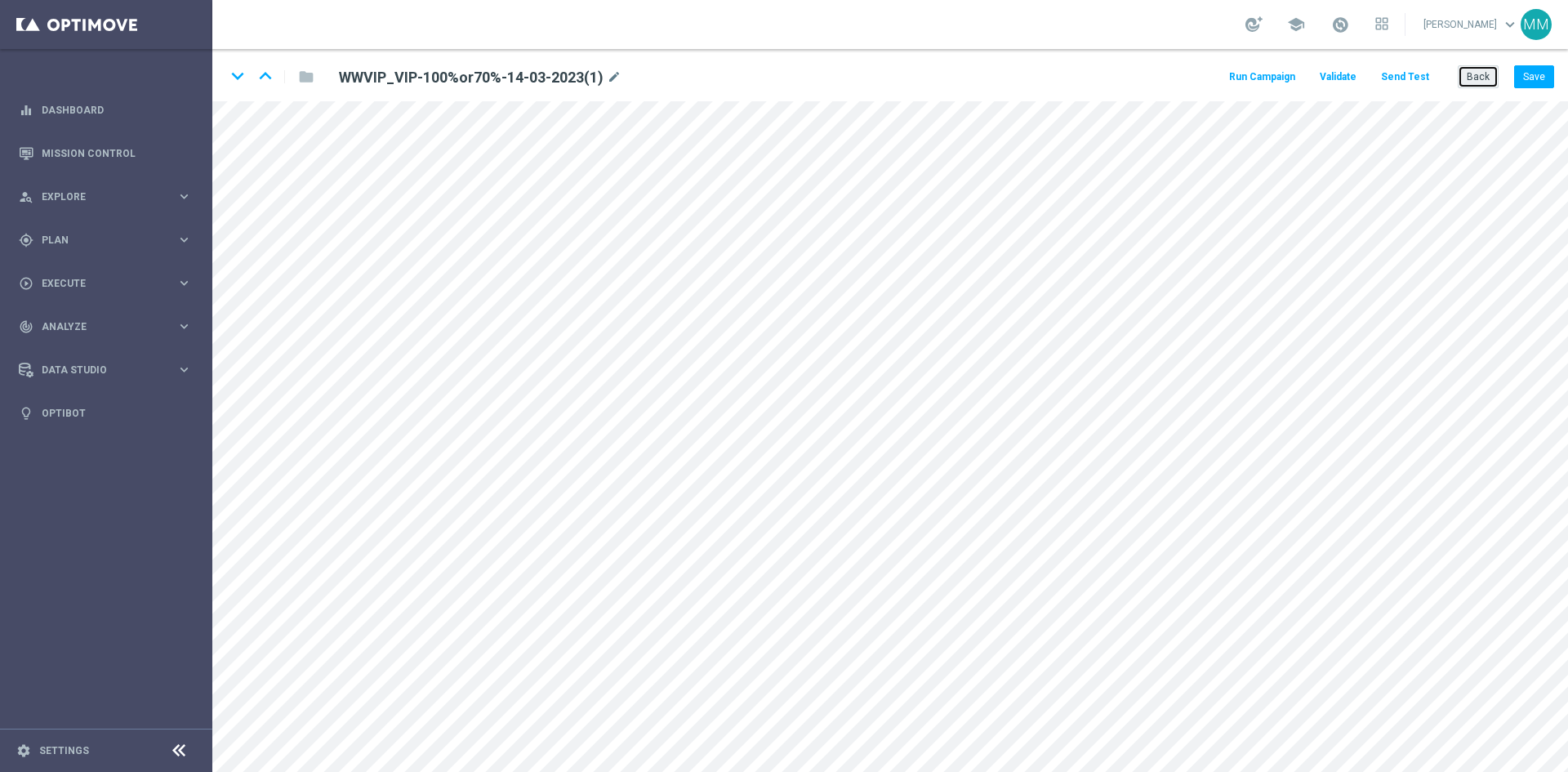
click at [1469, 81] on button "Back" at bounding box center [1478, 77] width 41 height 23
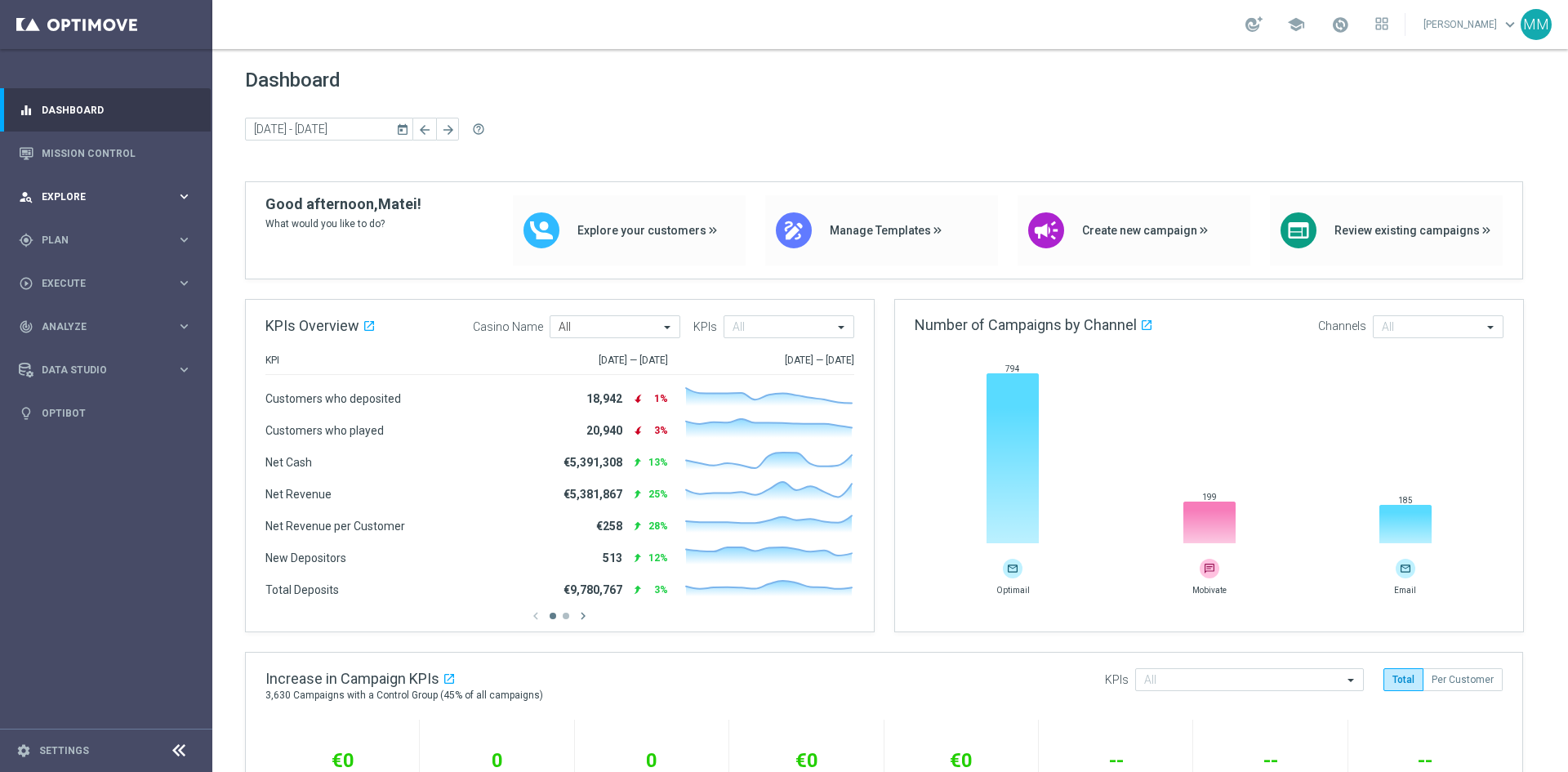
click at [192, 203] on button "person_search Explore keyboard_arrow_right" at bounding box center [106, 197] width 175 height 13
click at [184, 188] on div "person_search Explore keyboard_arrow_right" at bounding box center [105, 196] width 211 height 43
click at [188, 238] on icon "keyboard_arrow_right" at bounding box center [183, 239] width 16 height 16
click at [87, 312] on accordion "Templates keyboard_arrow_right Optimail Web Push Notifications Webpage Pop-up" at bounding box center [127, 322] width 168 height 25
click at [85, 320] on span "Templates" at bounding box center [101, 322] width 117 height 10
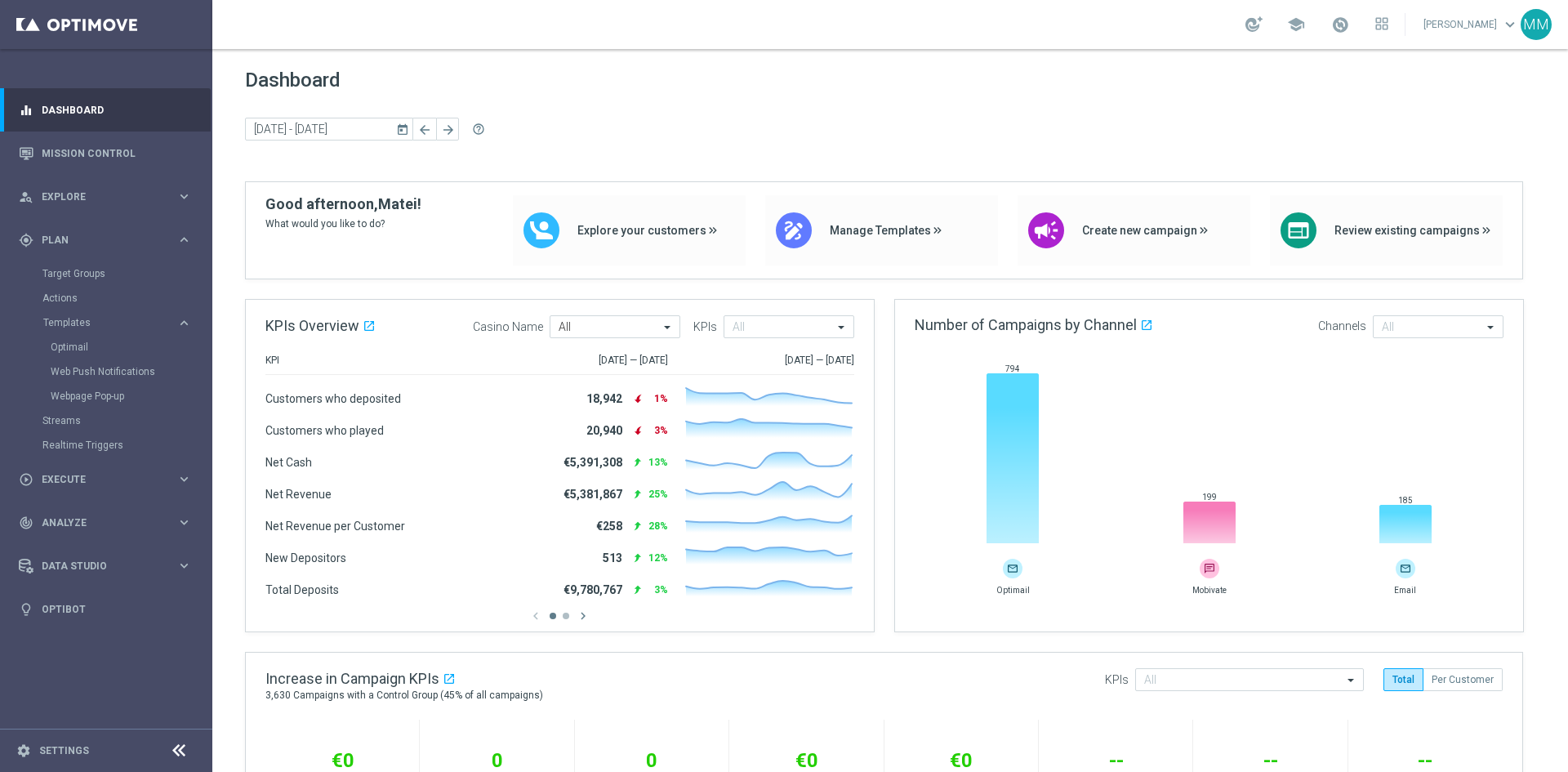
click at [82, 333] on div "Templates keyboard_arrow_right Optimail Web Push Notifications Webpage Pop-up" at bounding box center [127, 361] width 168 height 92
click at [84, 345] on link "Optimail" at bounding box center [110, 347] width 119 height 13
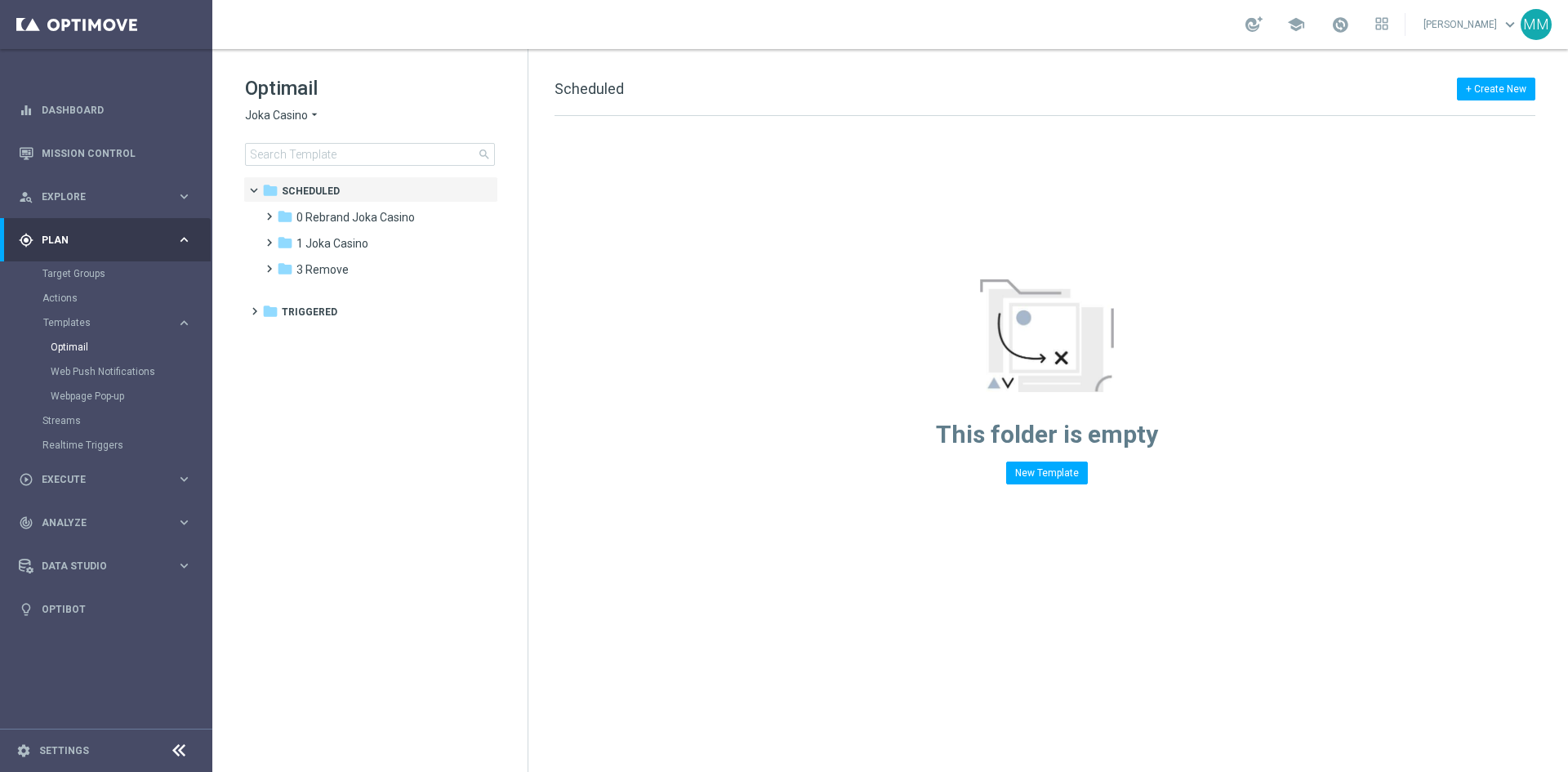
click at [278, 123] on div "Optimail Joka Casino arrow_drop_down × Joka Casino search" at bounding box center [387, 120] width 283 height 90
click at [277, 113] on span "Joka Casino" at bounding box center [276, 115] width 63 height 16
click at [0, 0] on span "Wolf Winner" at bounding box center [0, 0] width 0 height 0
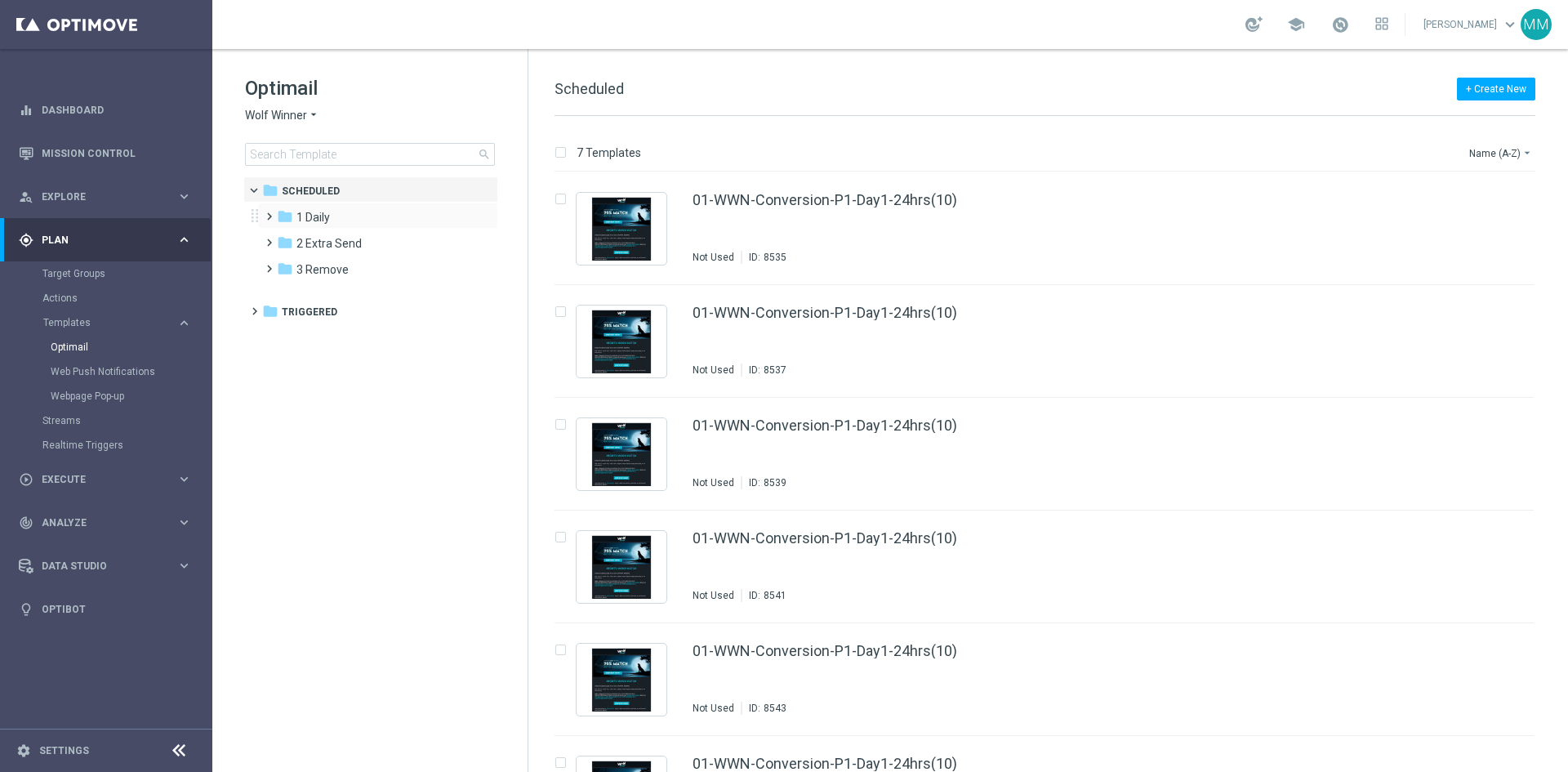
click at [374, 206] on div "folder 1 Daily more_vert" at bounding box center [378, 215] width 240 height 26
click at [351, 214] on div "folder 1 Daily" at bounding box center [371, 217] width 188 height 19
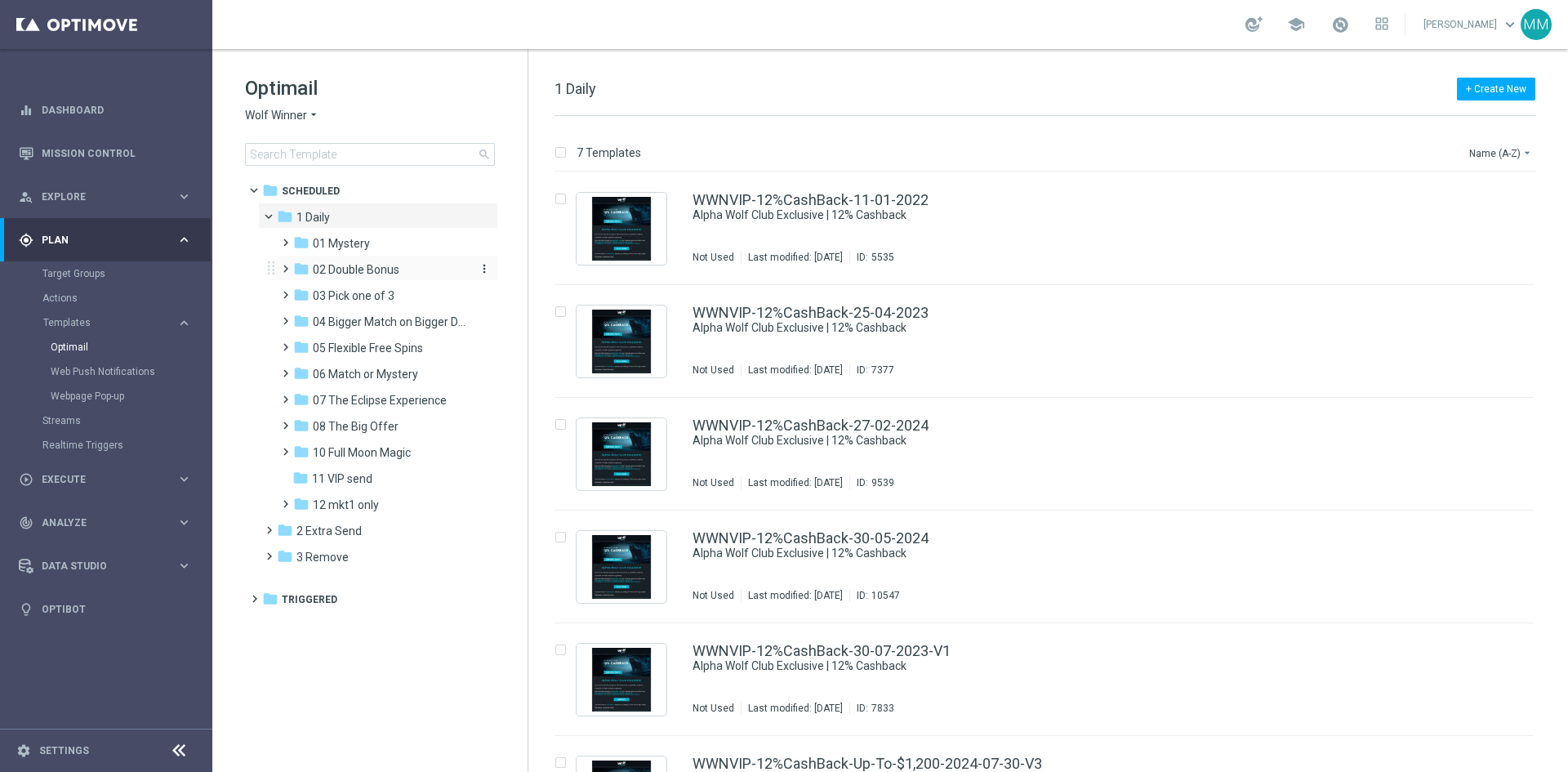
click at [374, 271] on span "02 Double Bonus" at bounding box center [356, 269] width 87 height 15
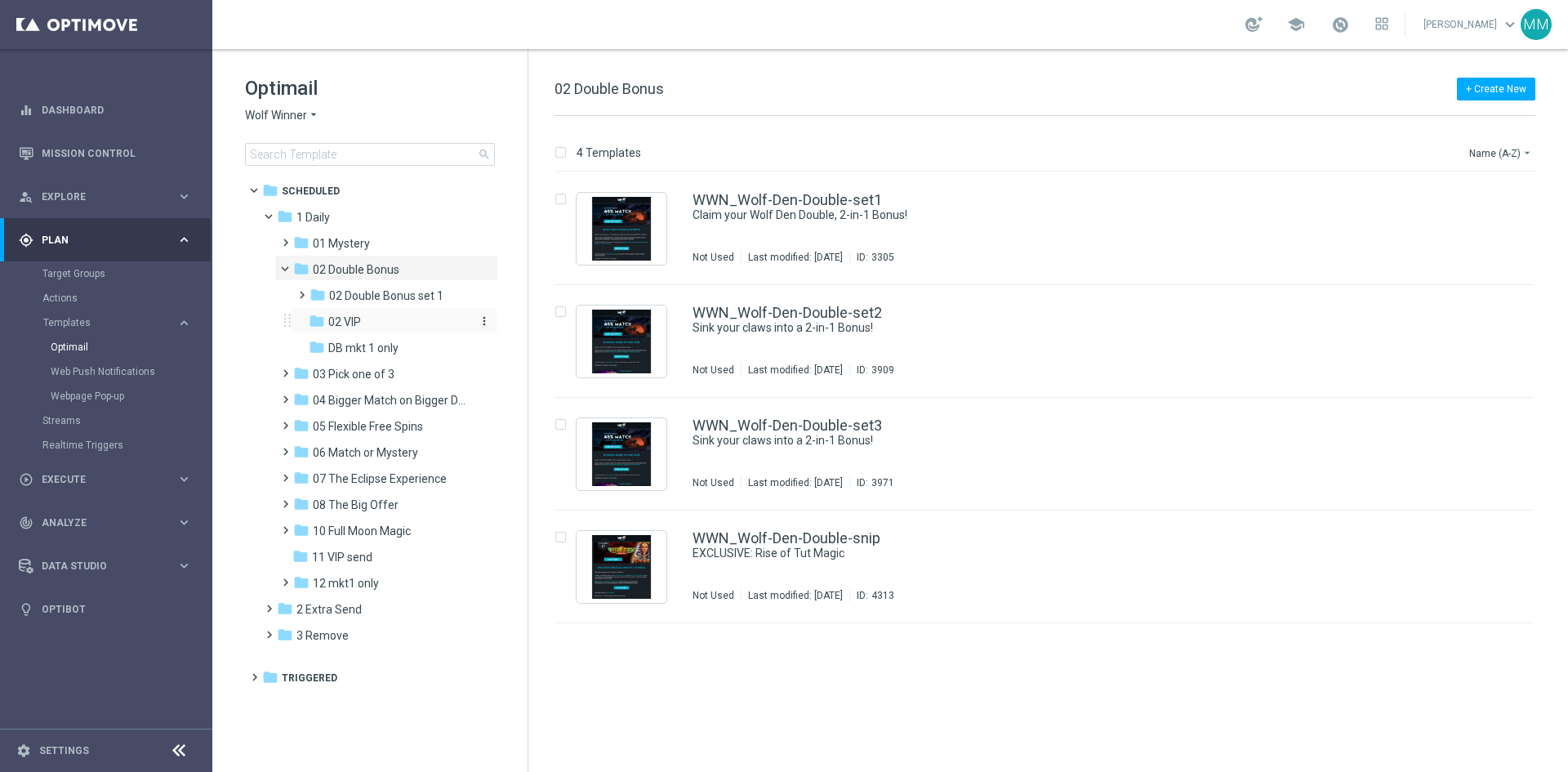
click at [366, 322] on div "folder 02 VIP" at bounding box center [389, 322] width 161 height 19
click at [892, 569] on div "WWNVIP_Wolf-Den-Double-snip EXCLUSIVE: Rise of Tut Magic In use Last modified: …" at bounding box center [1078, 567] width 773 height 71
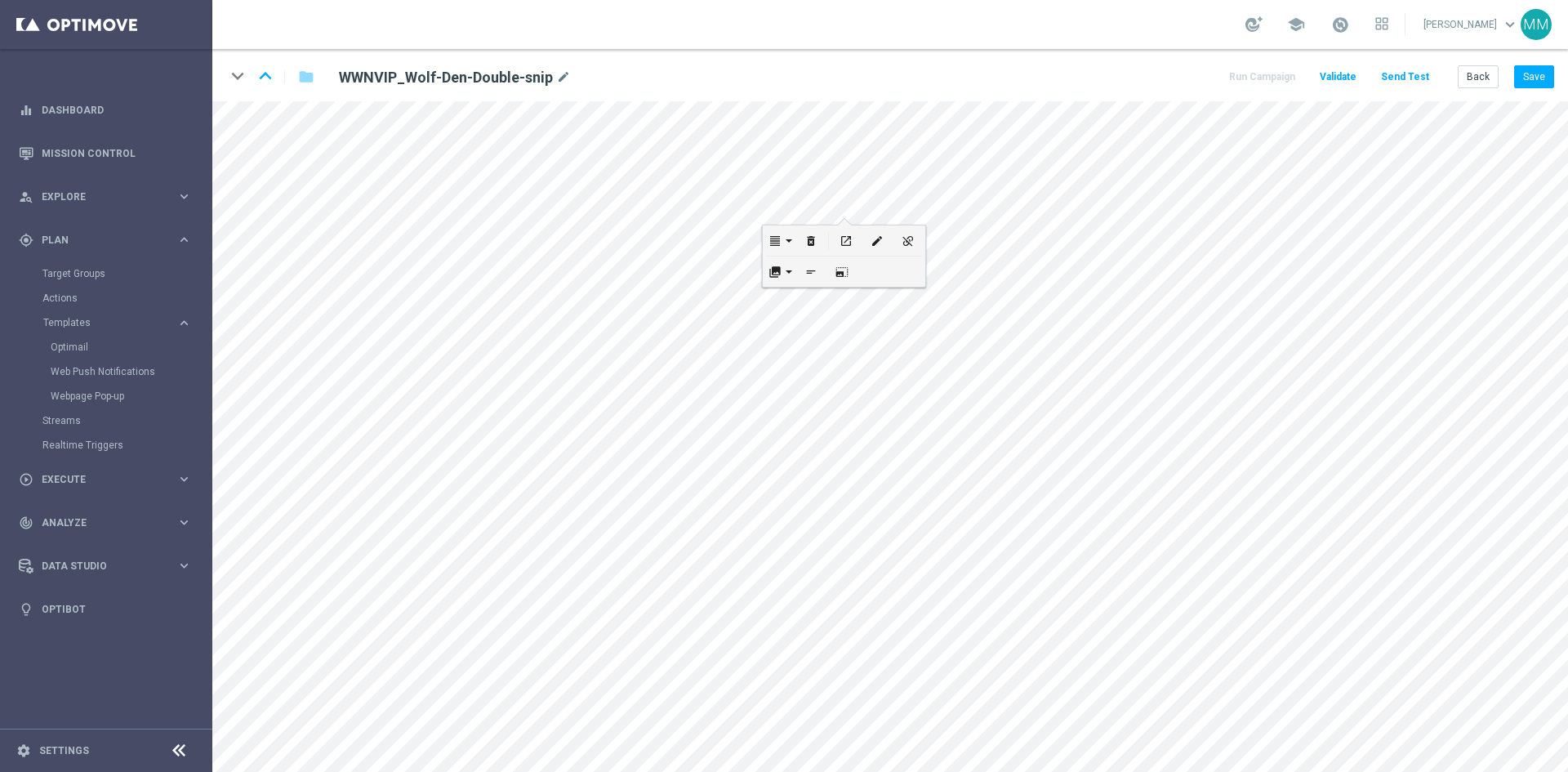
click at [844, 229] on button "open_in_new" at bounding box center [846, 240] width 31 height 30
click at [1470, 80] on button "Back" at bounding box center [1478, 77] width 41 height 23
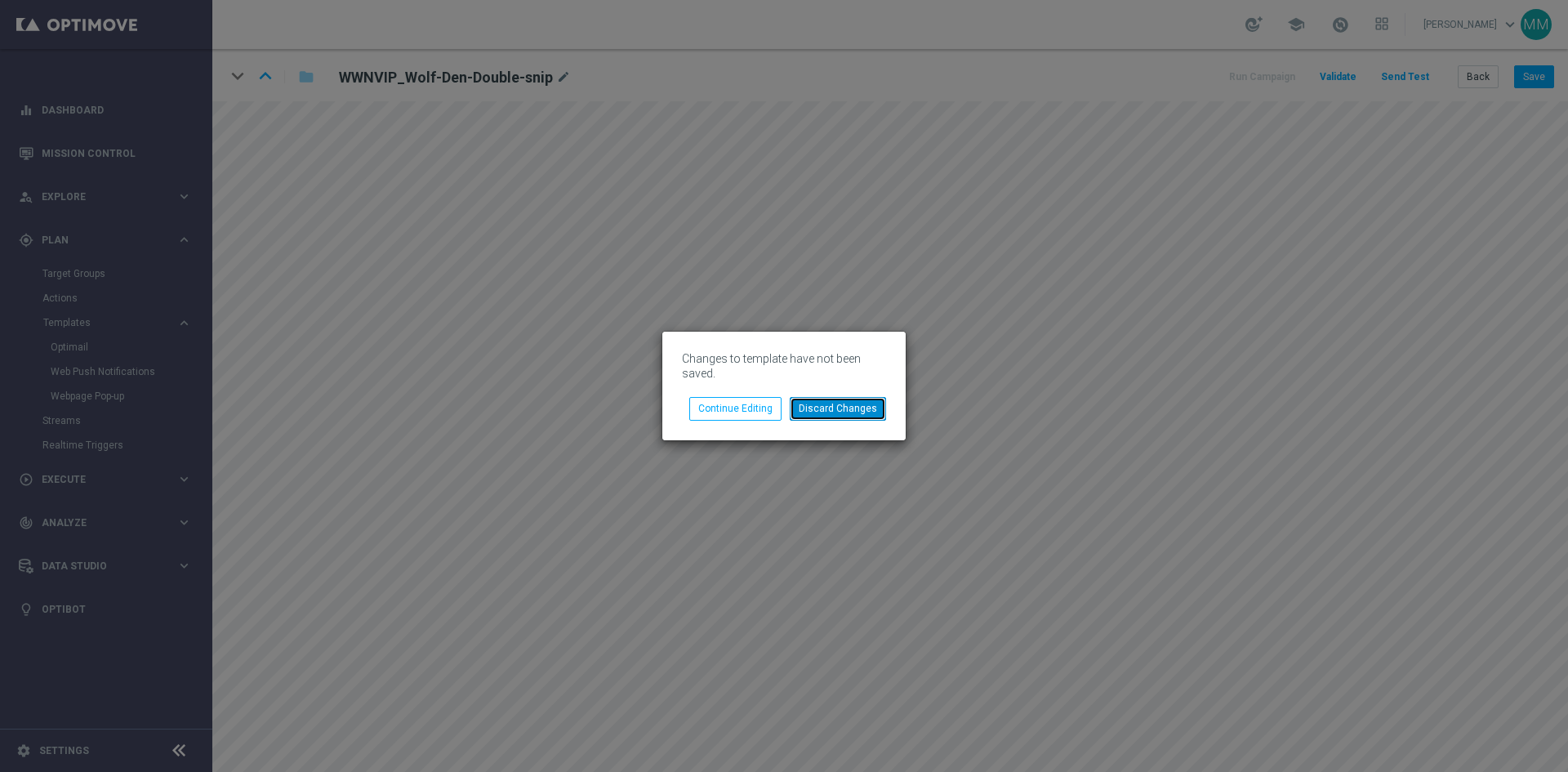
click at [847, 412] on button "Discard Changes" at bounding box center [838, 408] width 97 height 23
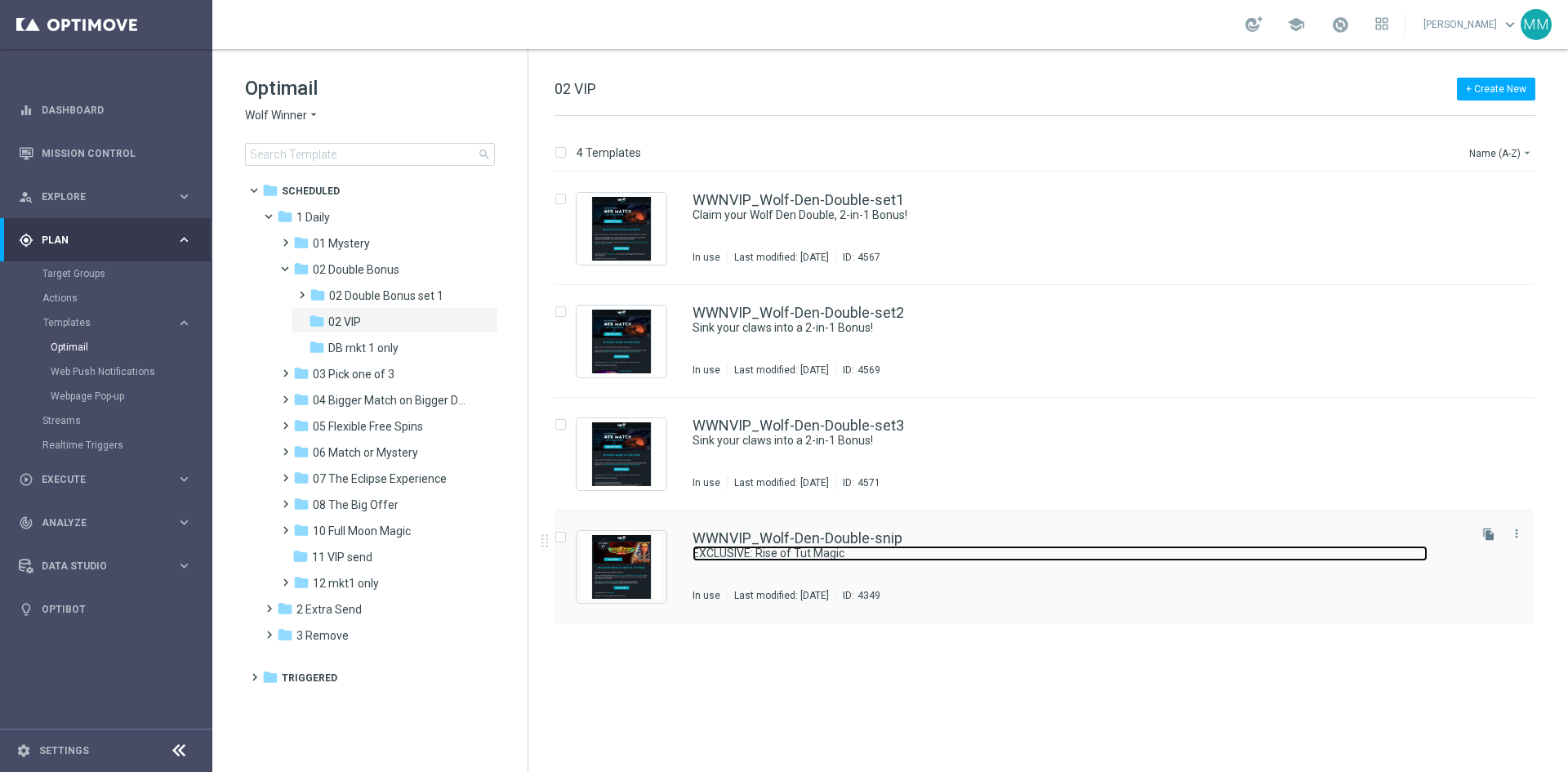
click at [844, 548] on link "EXCLUSIVE: Rise of Tut Magic" at bounding box center [1060, 553] width 735 height 16
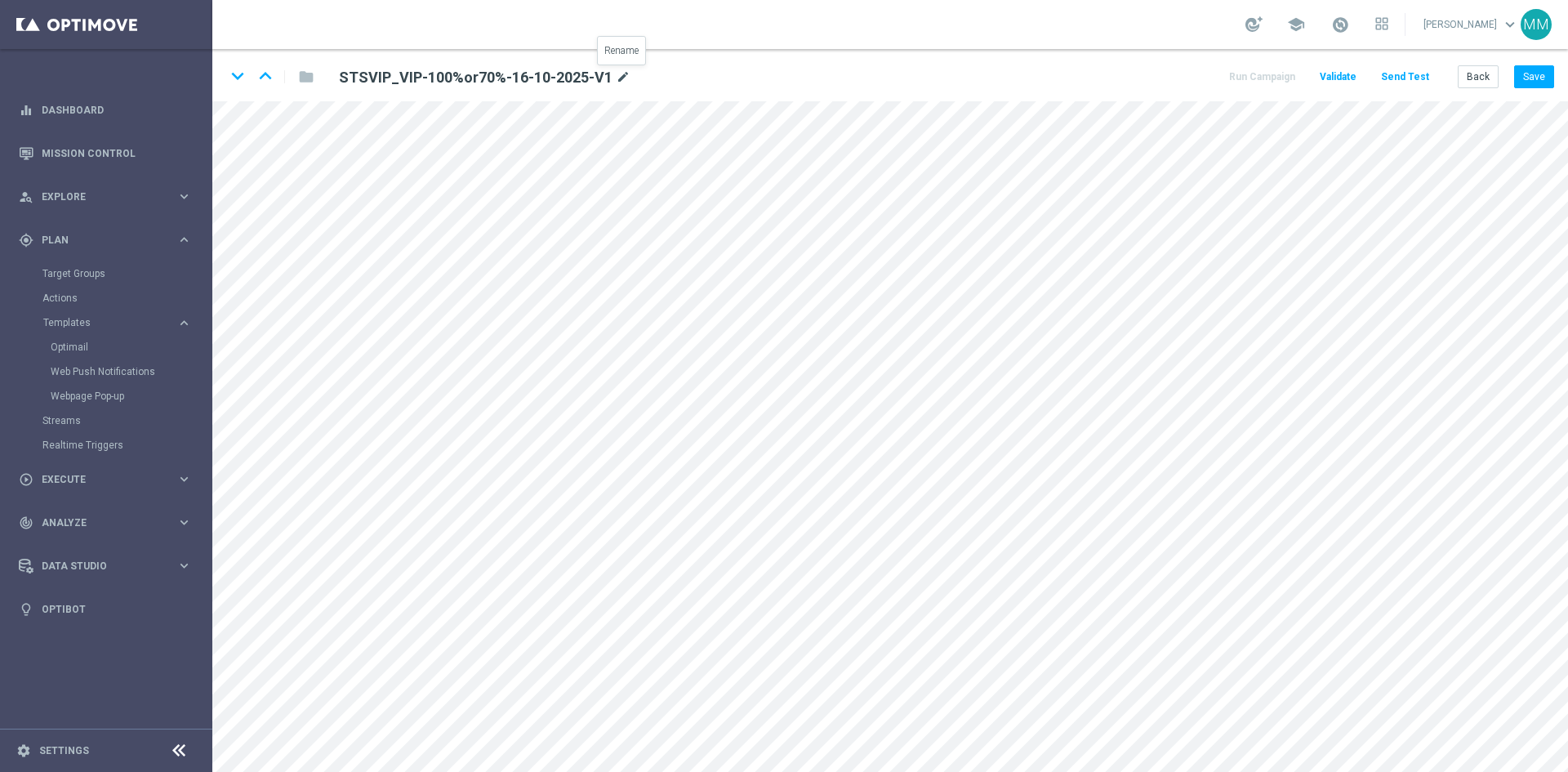
click at [620, 78] on icon "mode_edit" at bounding box center [623, 77] width 15 height 19
click at [459, 71] on input "STSVIP_VIP-100%or70%-16-10-2025-V1" at bounding box center [529, 77] width 405 height 23
drag, startPoint x: 457, startPoint y: 74, endPoint x: 511, endPoint y: 81, distance: 54.5
click at [511, 81] on input "STSVIP_VIP-100%or70%-16-10-2025-V1" at bounding box center [529, 77] width 405 height 23
drag, startPoint x: 579, startPoint y: 74, endPoint x: 317, endPoint y: 74, distance: 262.0
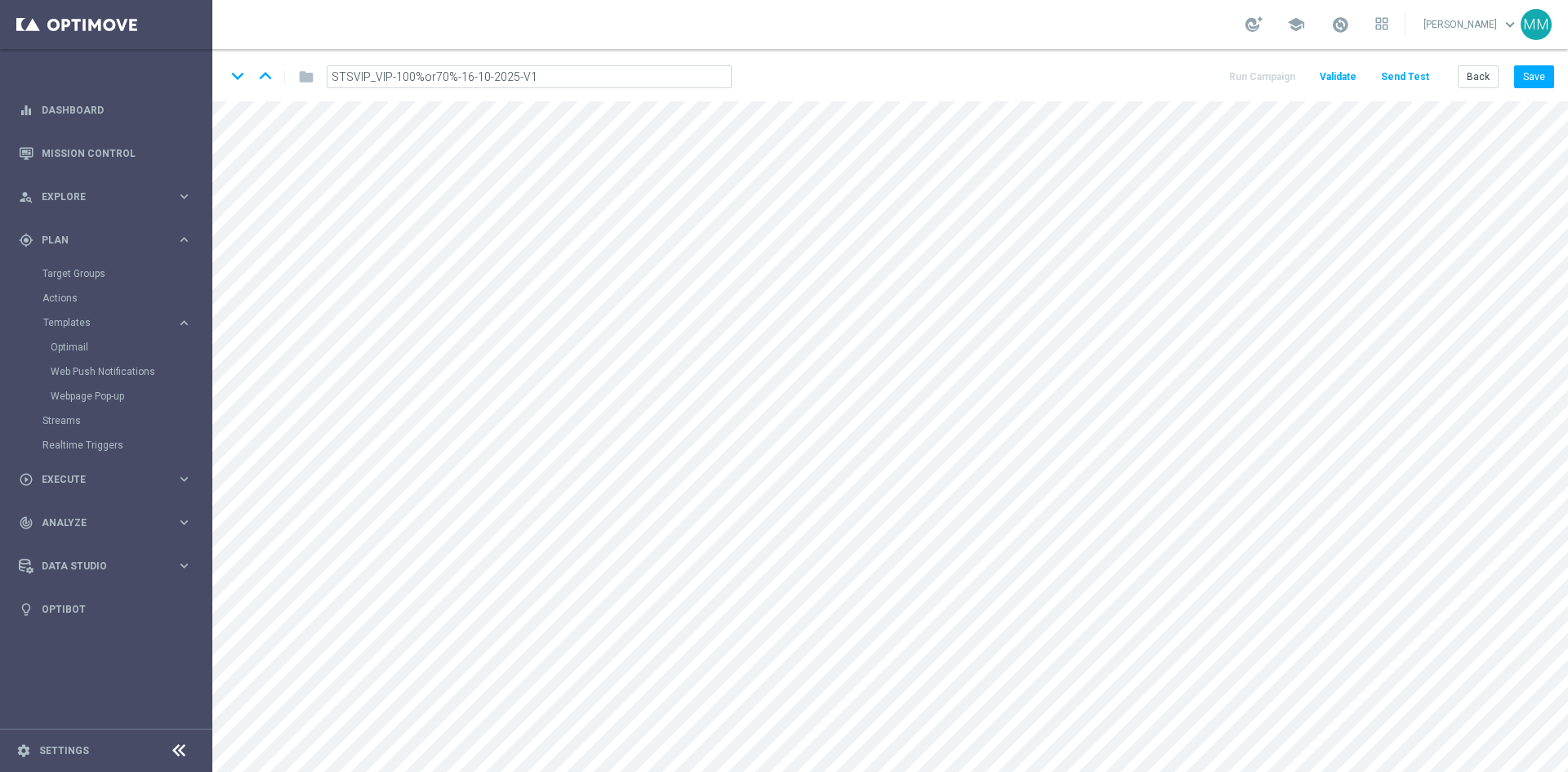
click at [317, 74] on div "STSVIP_VIP-100%or70%-16-10-2025-V1" at bounding box center [529, 77] width 430 height 23
click at [624, 78] on icon "mode_edit" at bounding box center [623, 77] width 15 height 19
click at [1532, 82] on button "Save" at bounding box center [1534, 77] width 40 height 23
click at [1473, 83] on button "Back" at bounding box center [1478, 77] width 41 height 23
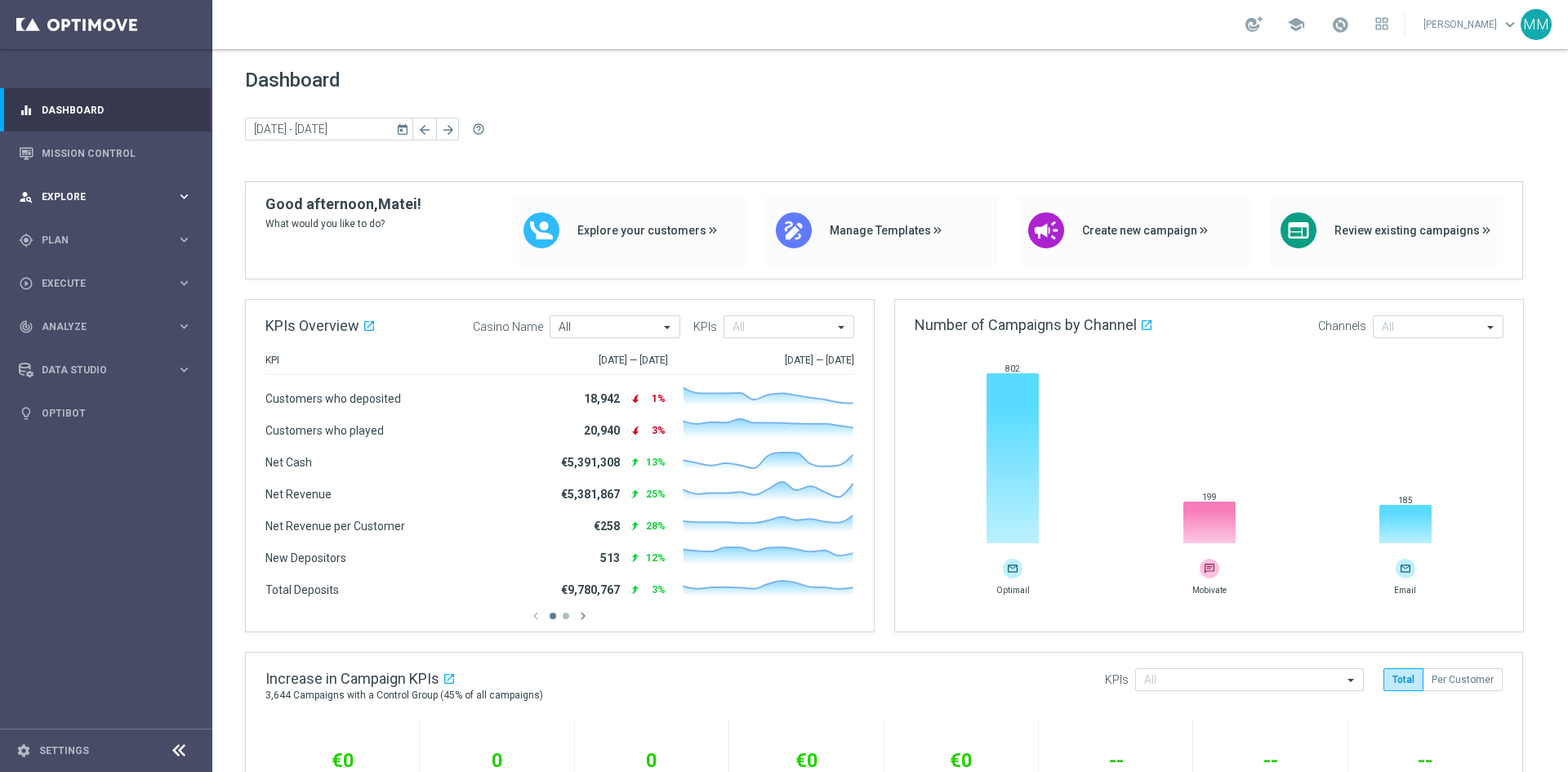
click at [186, 189] on icon "keyboard_arrow_right" at bounding box center [183, 196] width 16 height 16
click at [190, 245] on icon "keyboard_arrow_right" at bounding box center [183, 239] width 16 height 16
click at [90, 324] on span "Templates" at bounding box center [101, 322] width 117 height 10
click at [84, 345] on link "Optimail" at bounding box center [110, 347] width 119 height 13
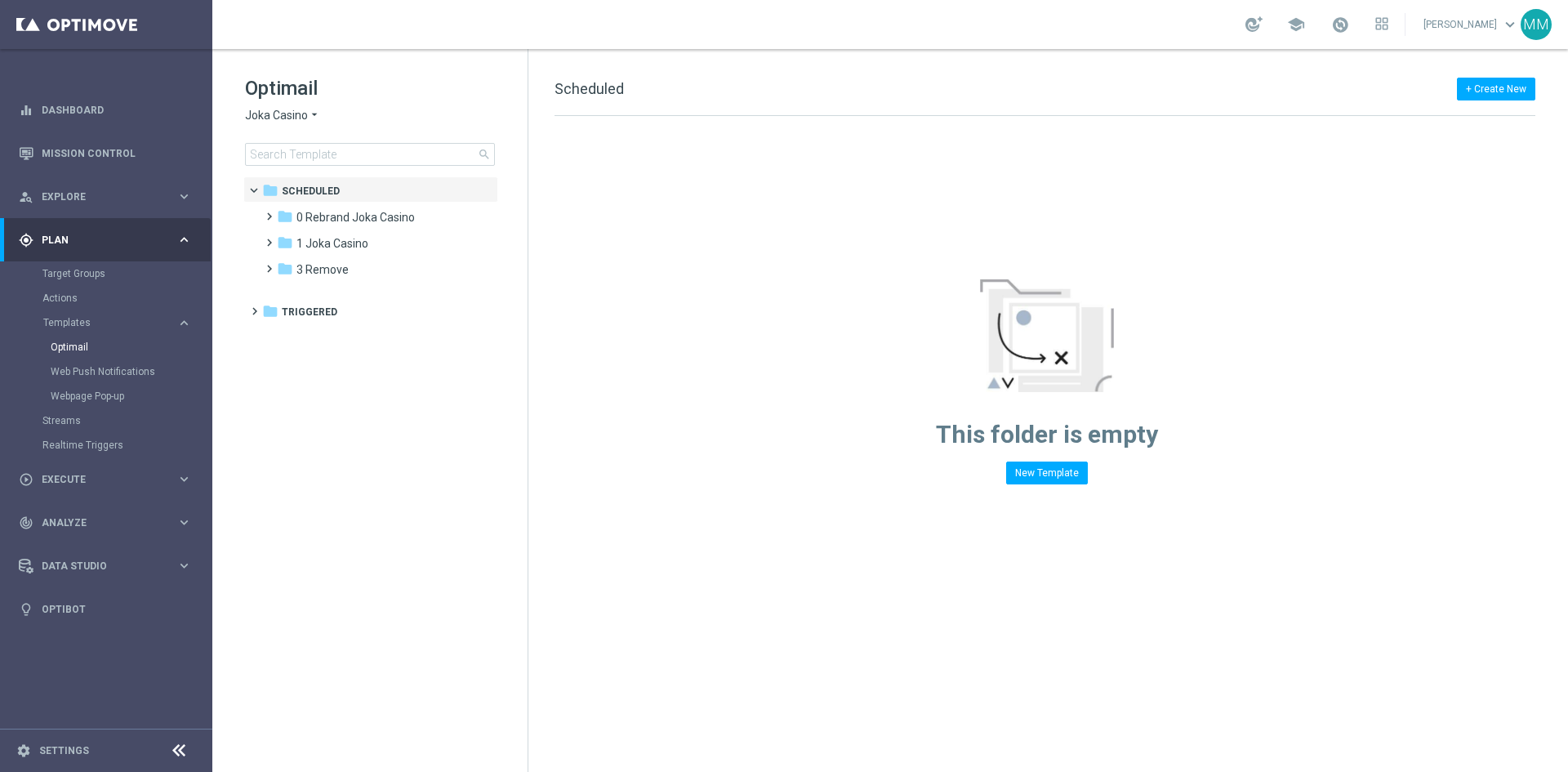
click at [302, 120] on span "Joka Casino" at bounding box center [276, 115] width 63 height 16
click at [306, 115] on span "Joka Casino" at bounding box center [276, 115] width 63 height 16
click at [0, 0] on span "Stellar Spins" at bounding box center [0, 0] width 0 height 0
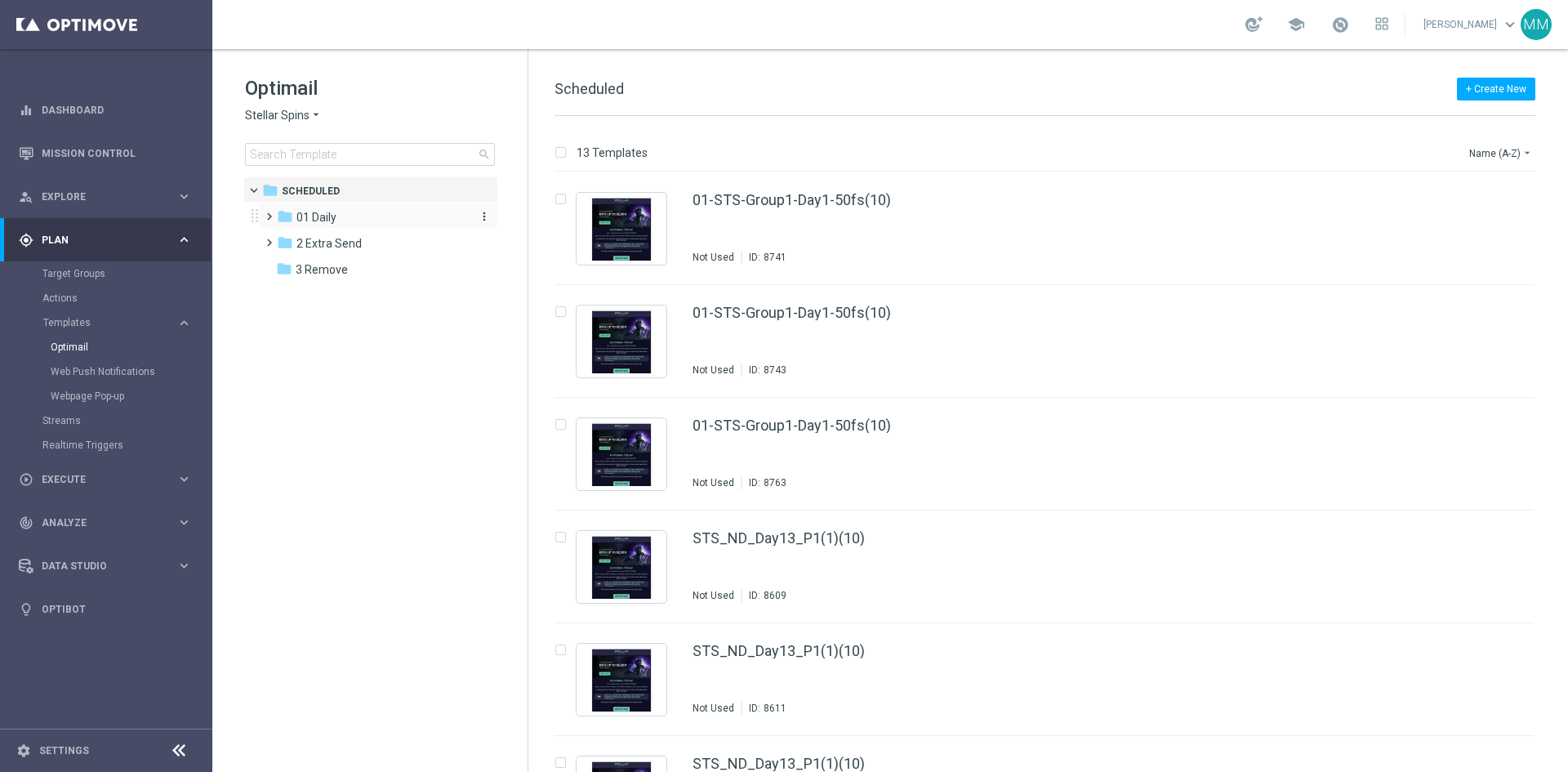
click at [355, 210] on div "folder 01 Daily" at bounding box center [371, 217] width 188 height 19
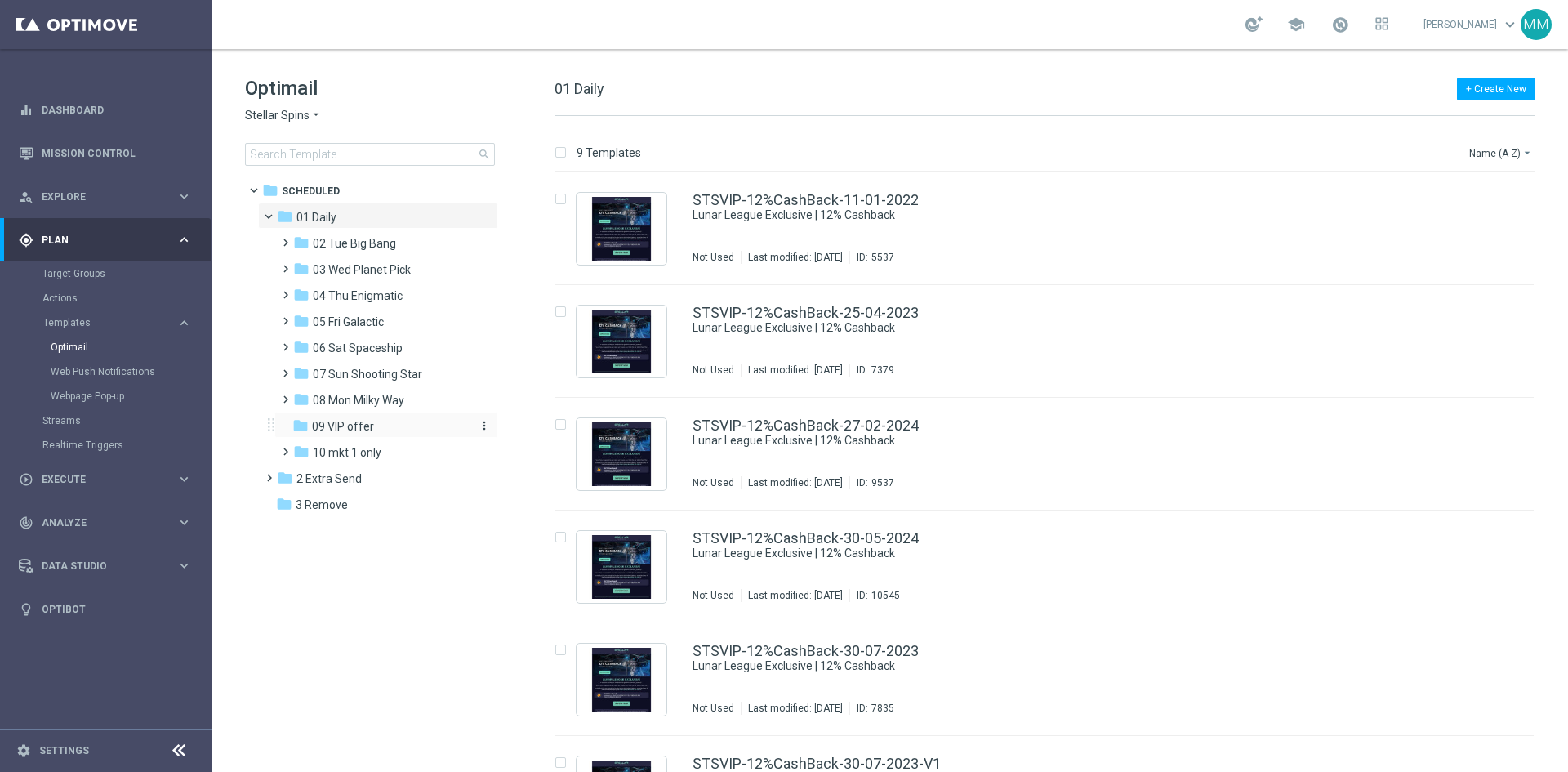
click at [386, 424] on div "folder 09 VIP offer" at bounding box center [379, 427] width 174 height 19
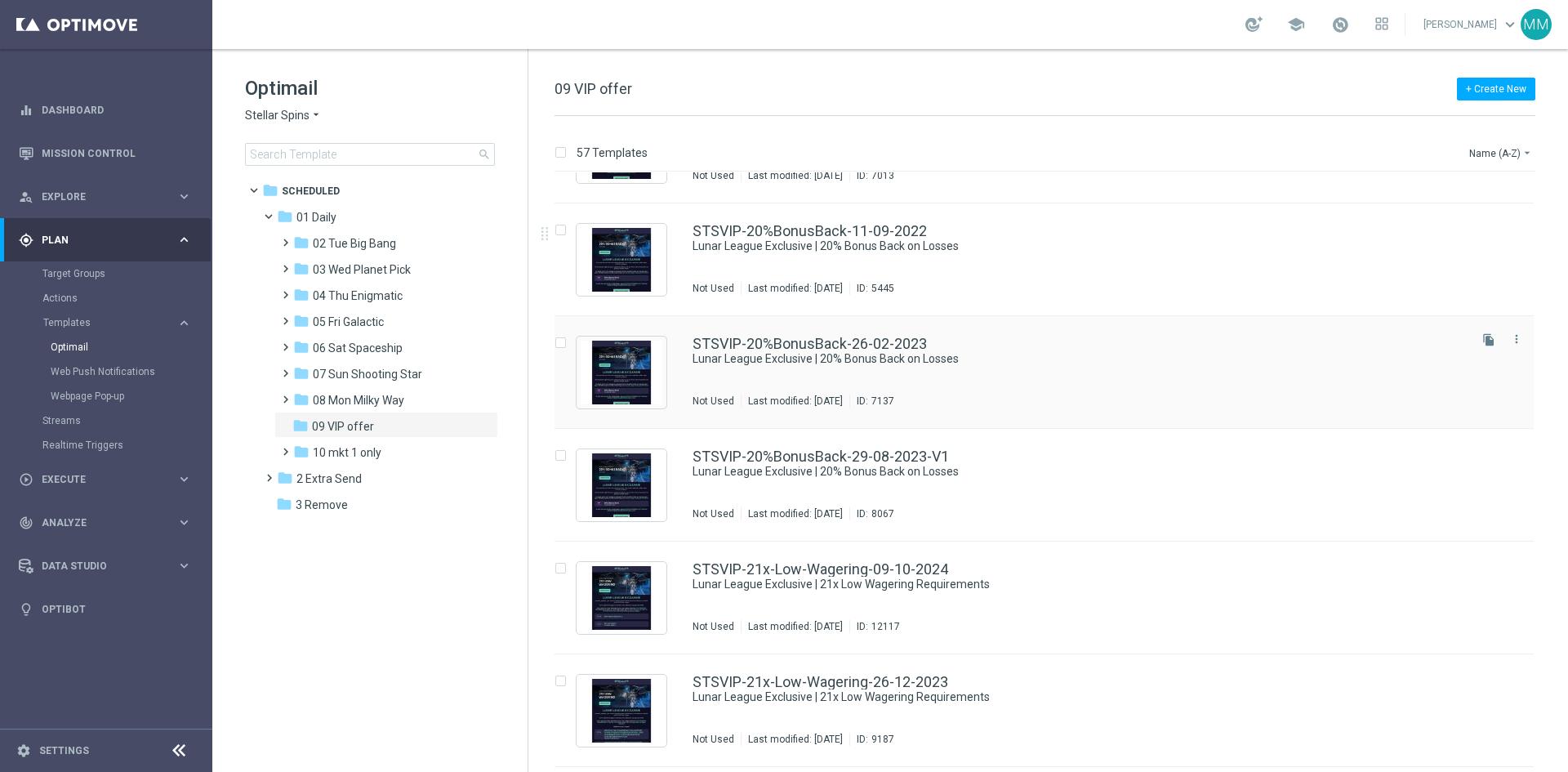
scroll to position [4921, 0]
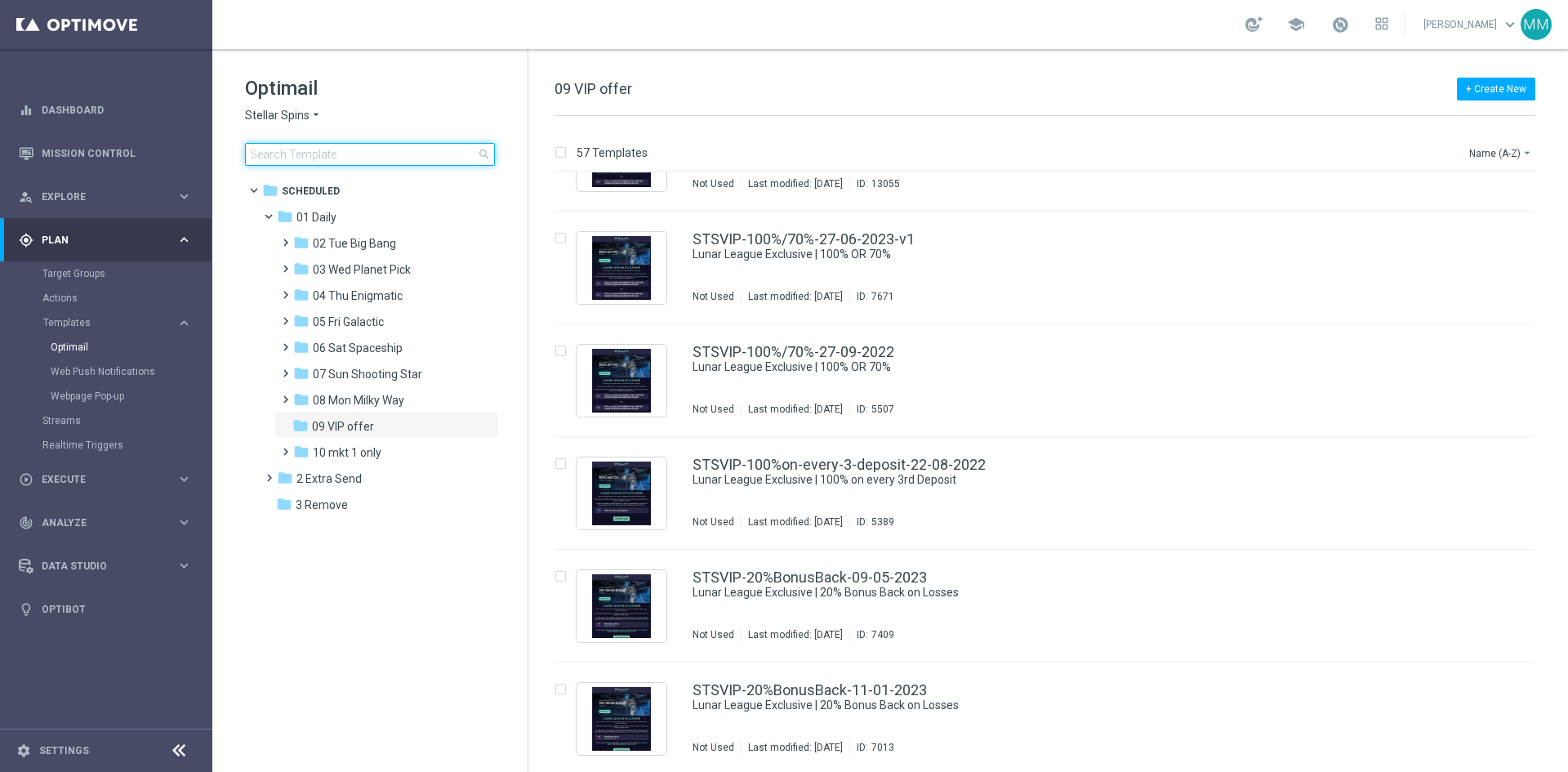
click at [359, 156] on input at bounding box center [370, 154] width 250 height 23
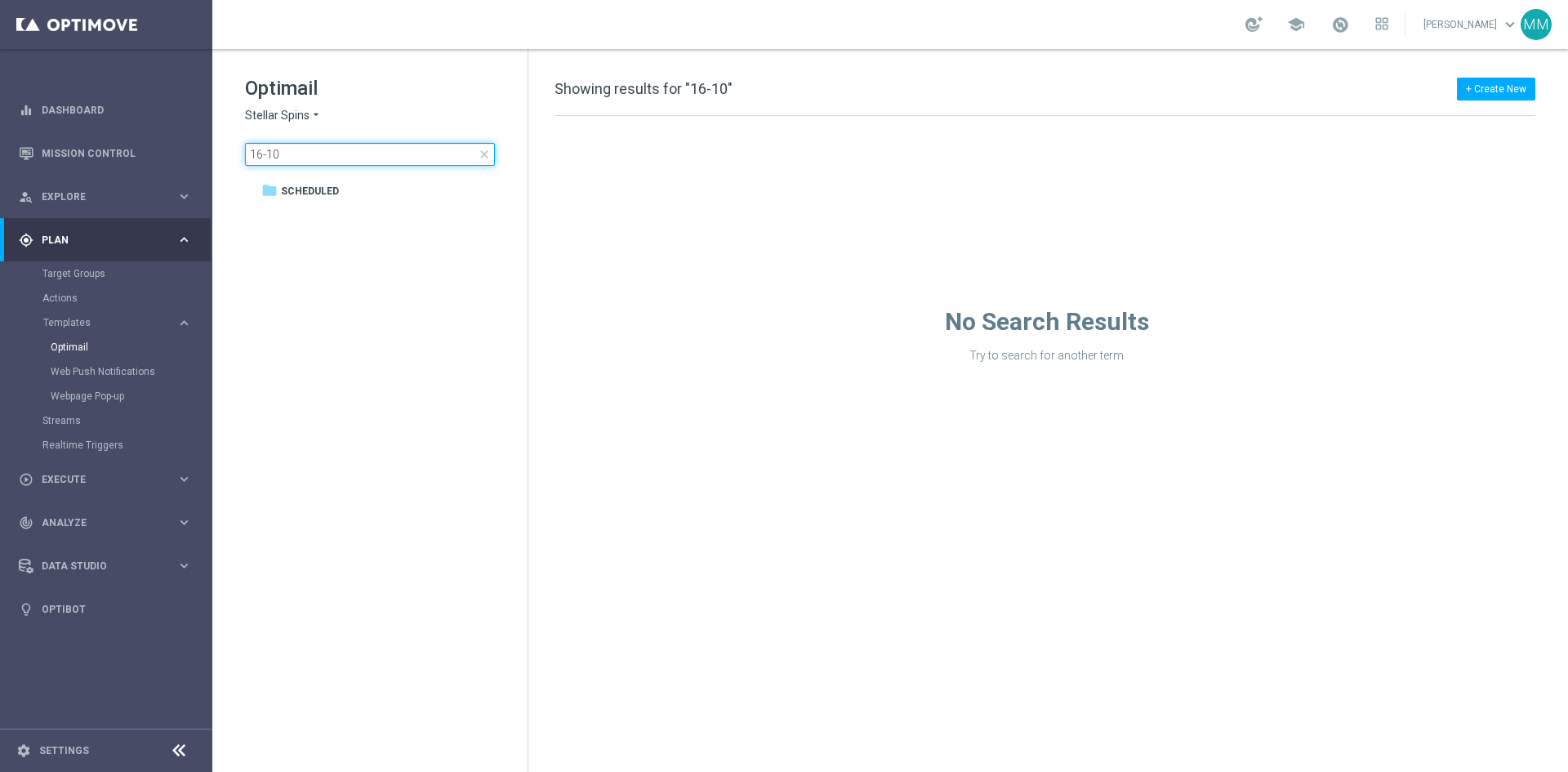
click at [331, 153] on input "16-10" at bounding box center [370, 154] width 250 height 23
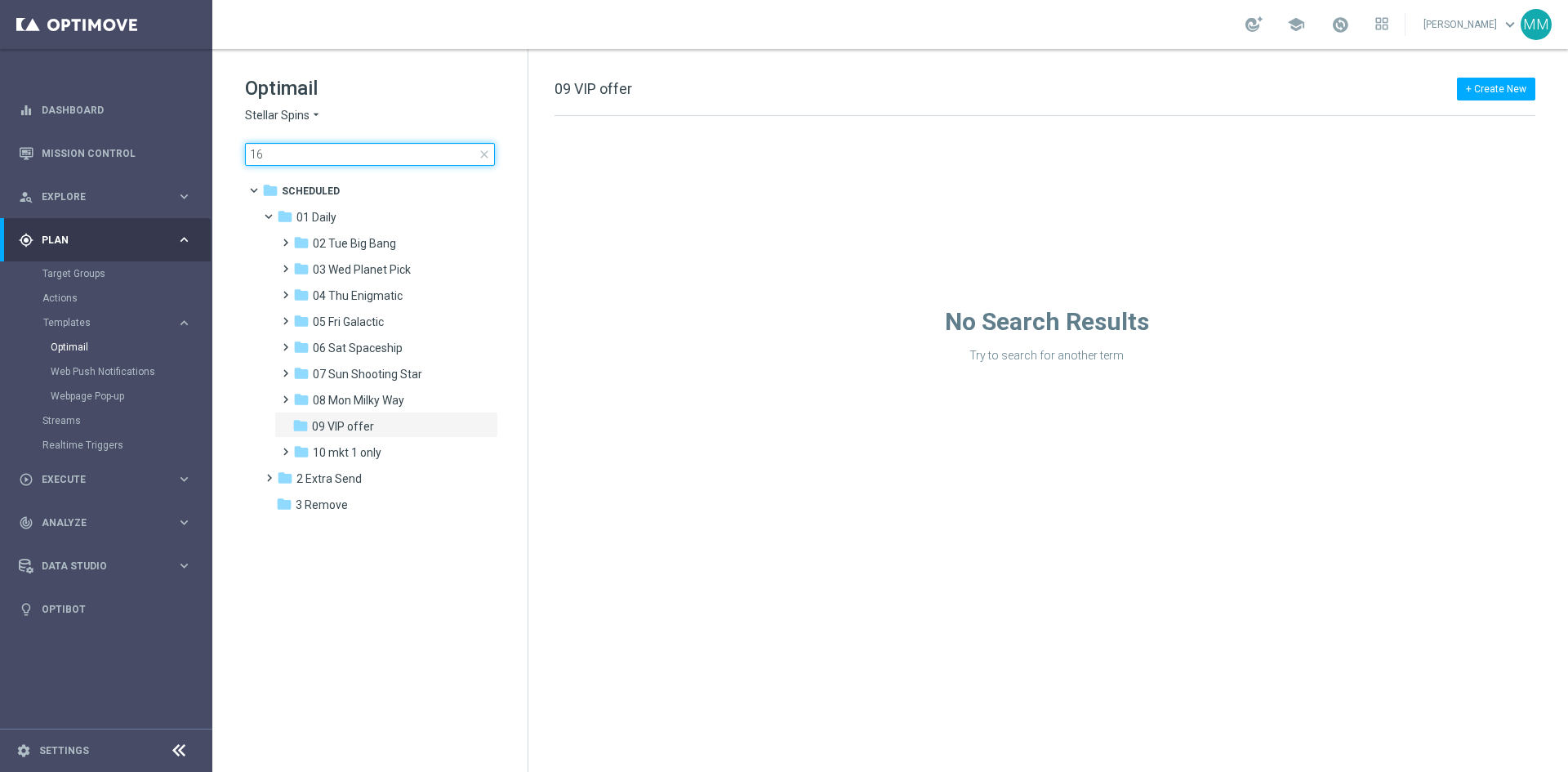
type input "1"
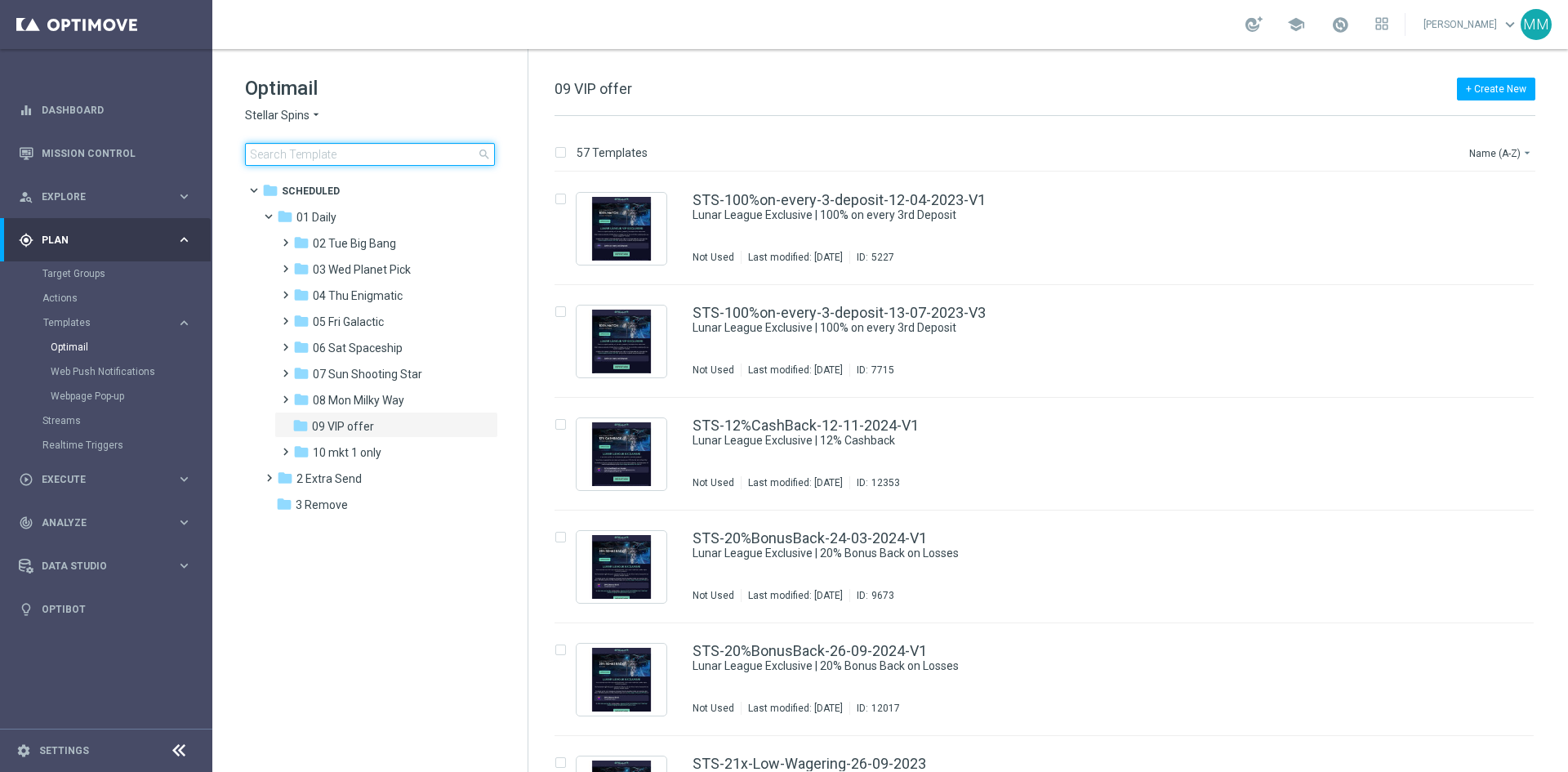
click at [304, 152] on input at bounding box center [370, 154] width 250 height 23
click at [371, 103] on div "Optimail Stellar Spins arrow_drop_down × Stellar Spins search" at bounding box center [387, 120] width 283 height 90
click at [337, 151] on input at bounding box center [370, 154] width 250 height 23
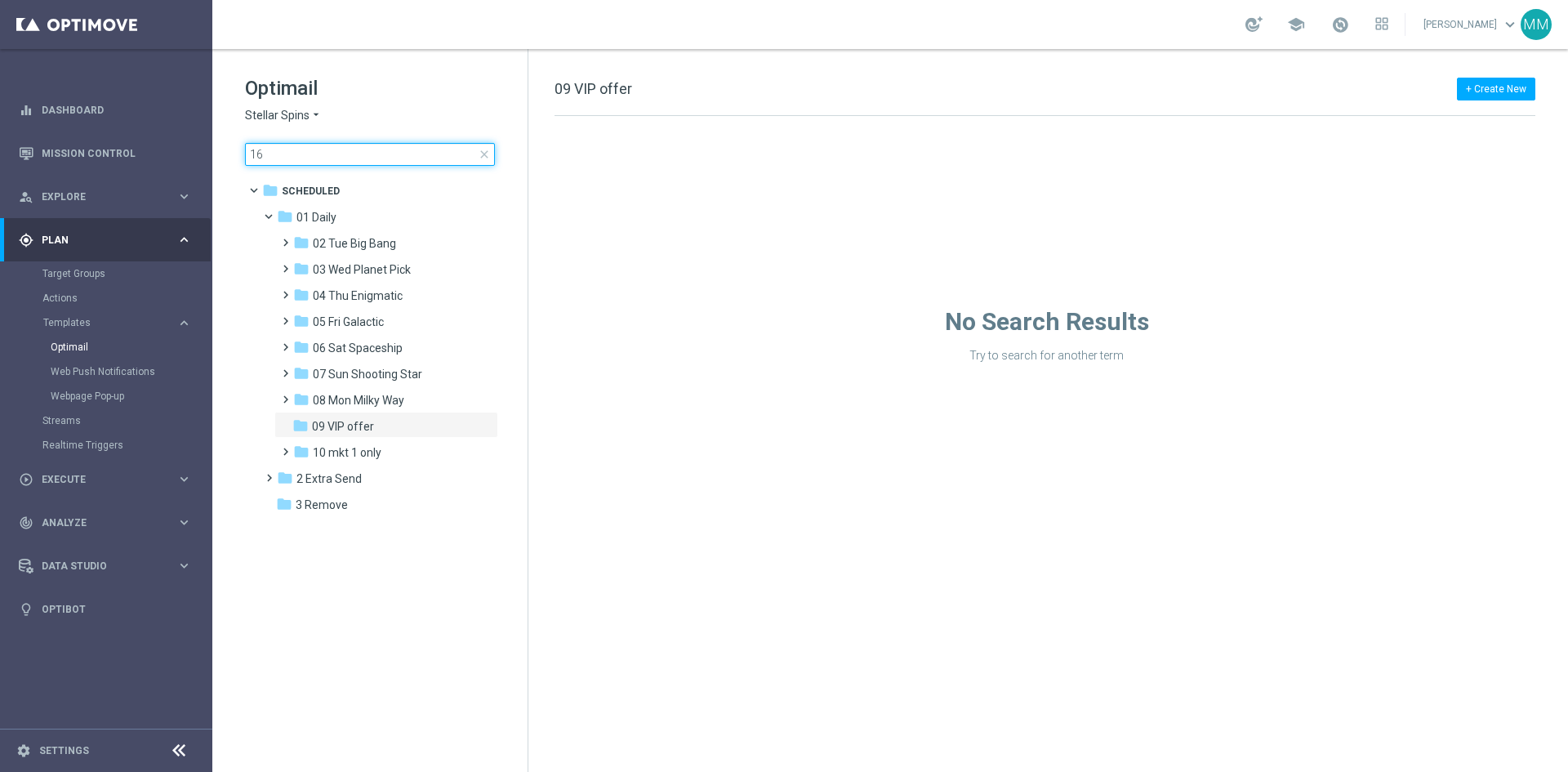
type input "1"
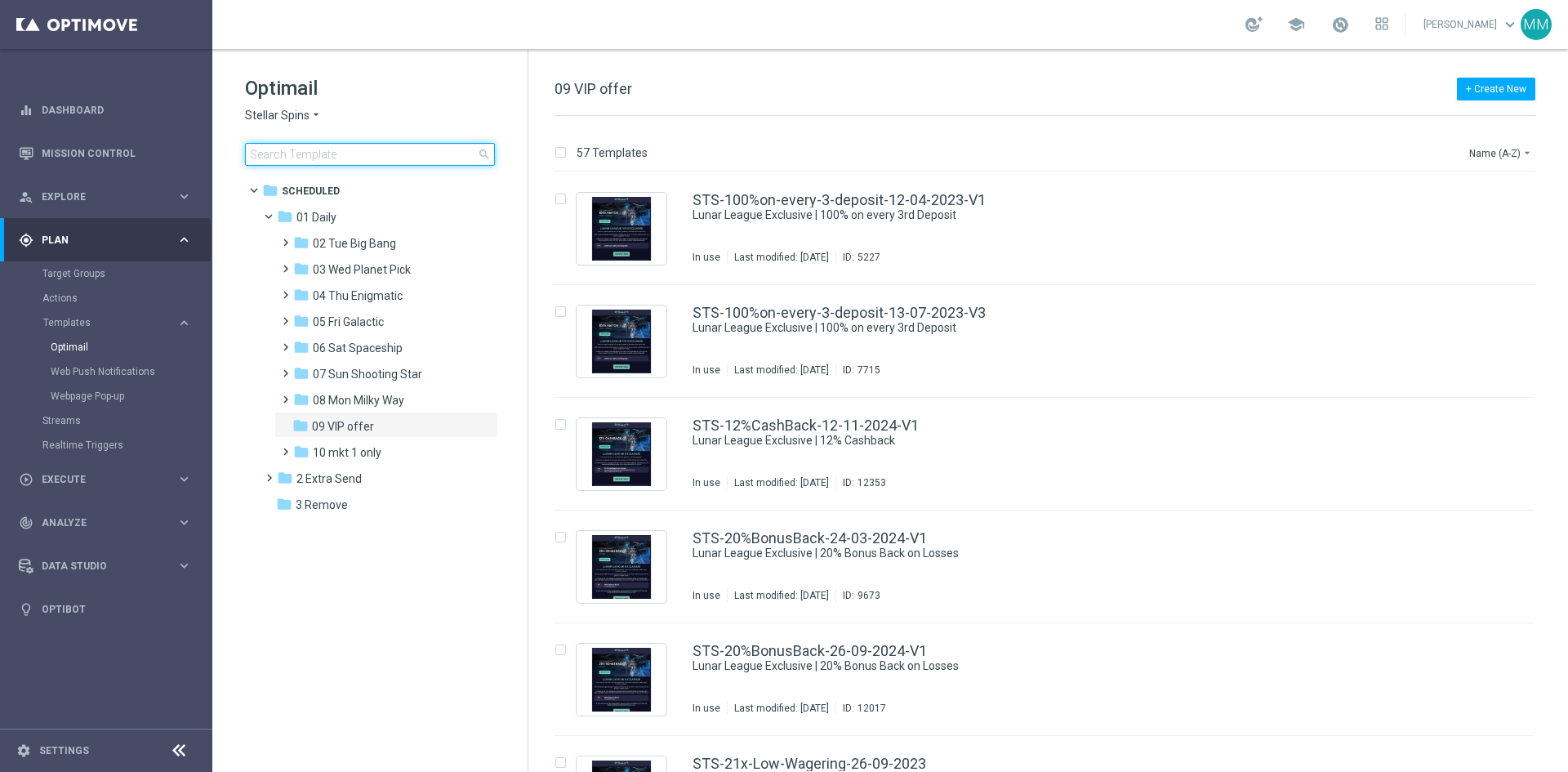
click at [324, 151] on input at bounding box center [370, 154] width 250 height 23
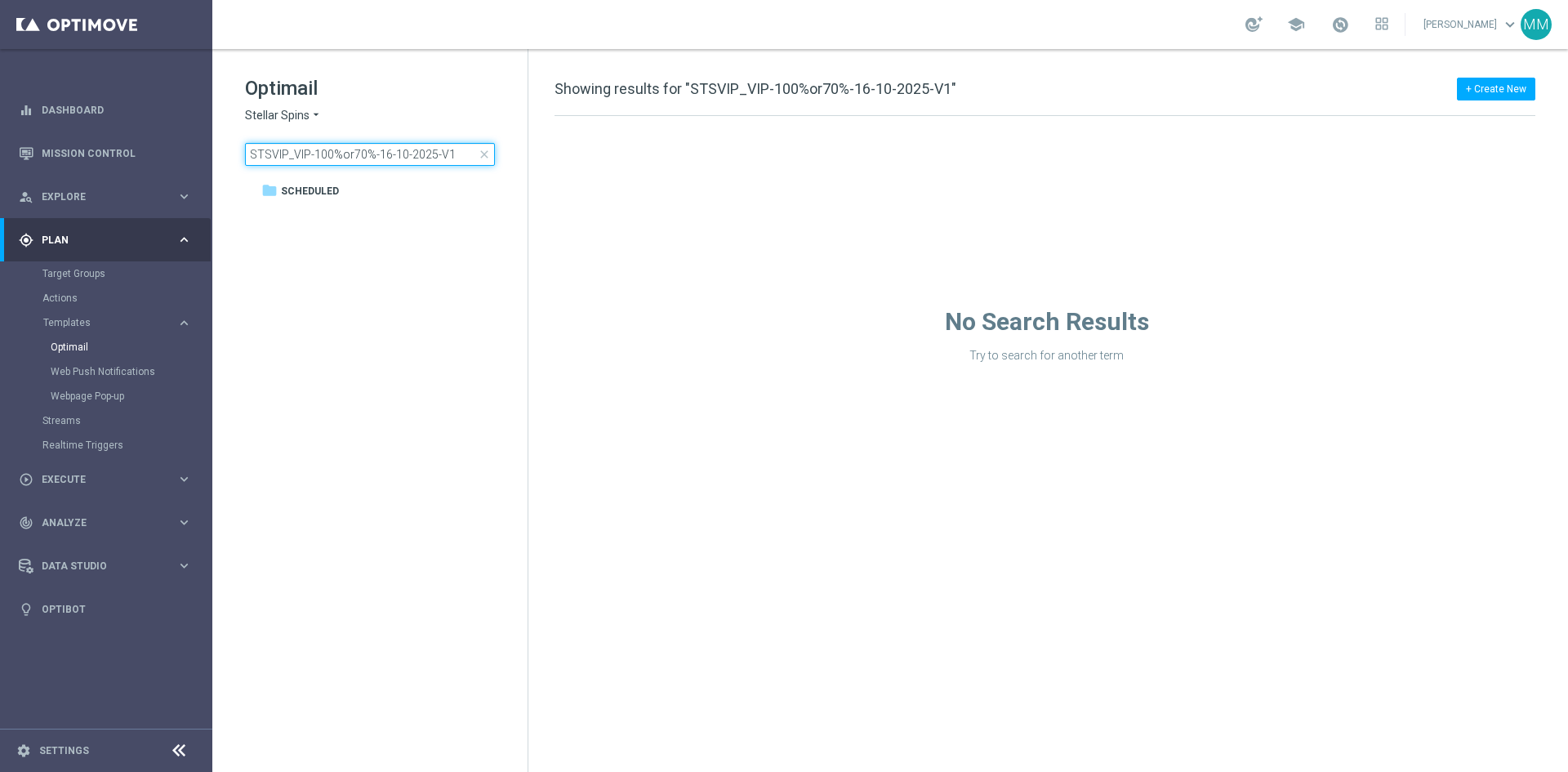
click at [378, 151] on input "STSVIP_VIP-100%or70%-16-10-2025-V1" at bounding box center [370, 154] width 250 height 23
type input "STSVIP_VIP-100%or70%-16-10-2025-V1"
click at [487, 151] on span "close" at bounding box center [484, 154] width 13 height 13
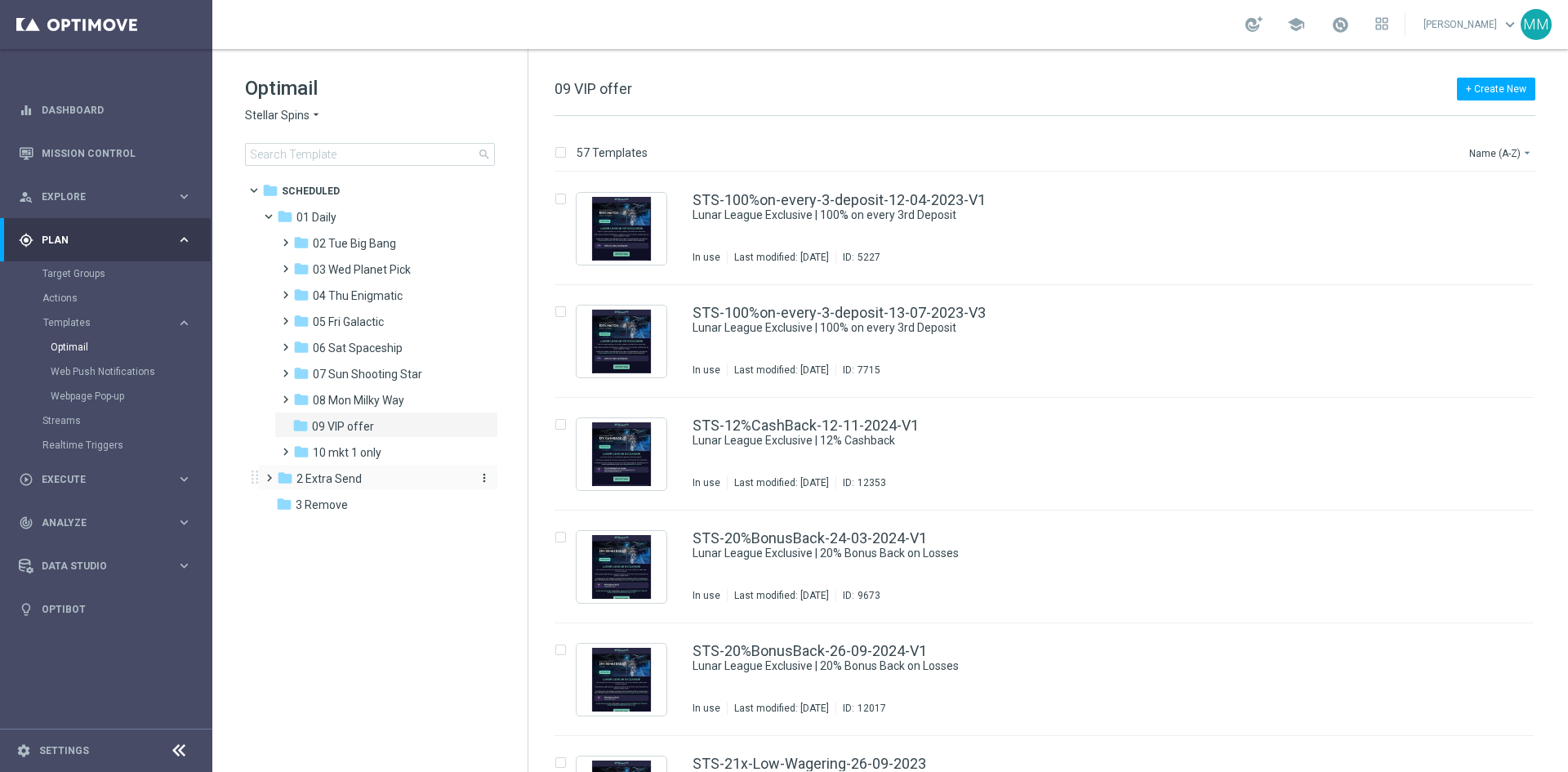
click at [339, 482] on span "2 Extra Send" at bounding box center [329, 479] width 66 height 15
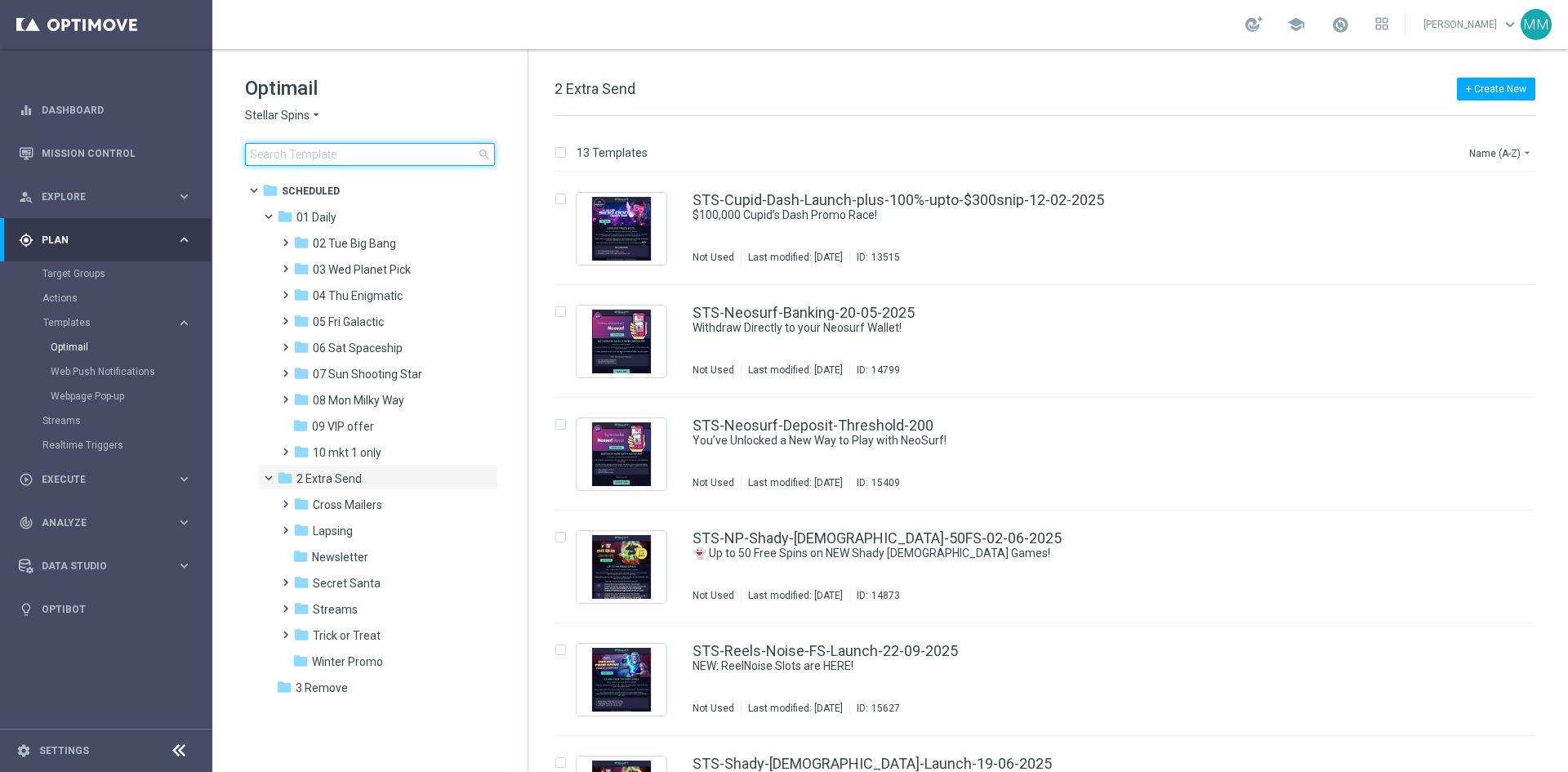
click at [329, 159] on input at bounding box center [370, 154] width 250 height 23
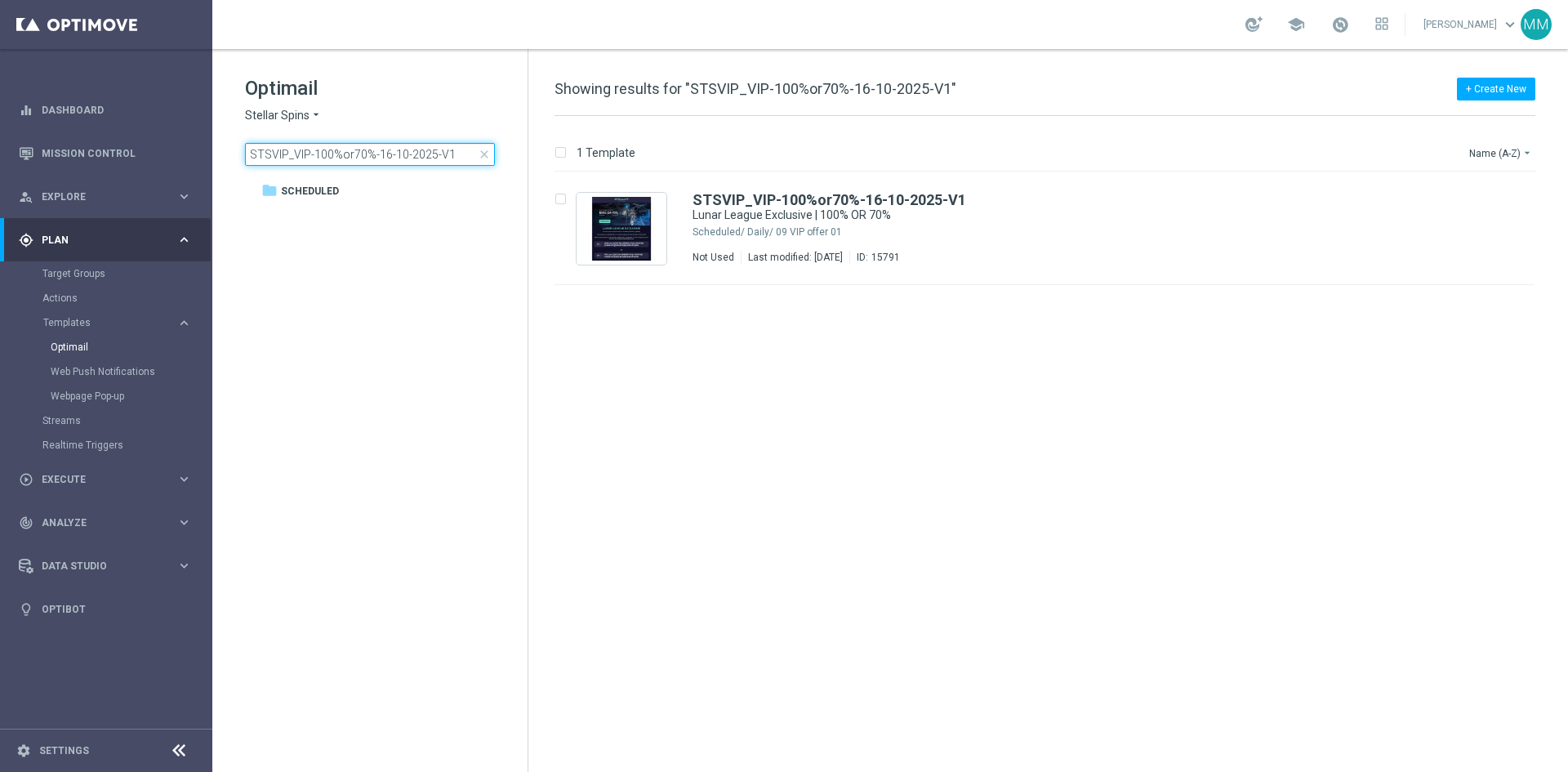
type input "STSVIP_VIP-100%or70%-16-10-2025-V1"
